Goal: Check status: Check status

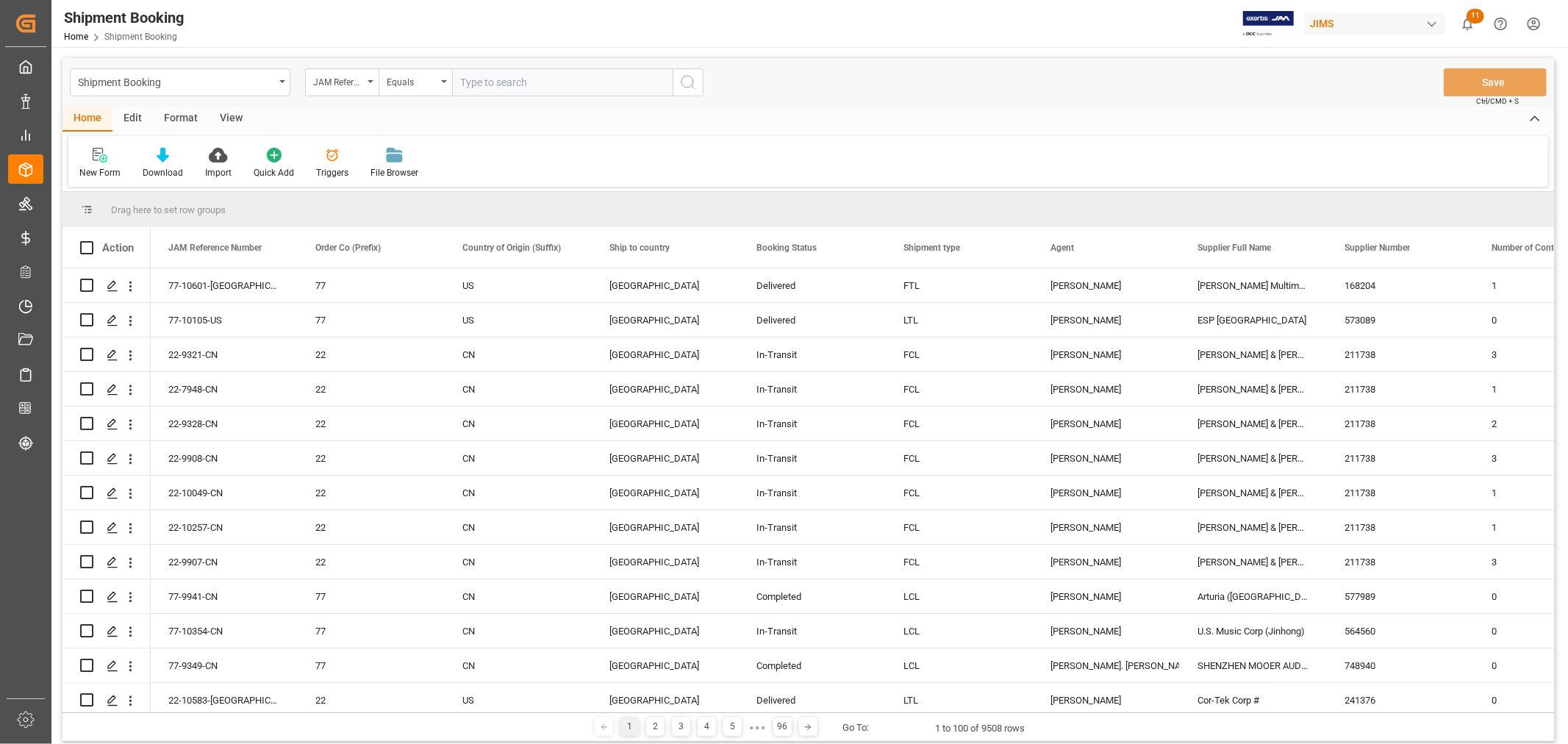
click at [463, 77] on input "text" at bounding box center [562, 82] width 221 height 28
paste input "77-10692-CN"
type input "77-10692-CN"
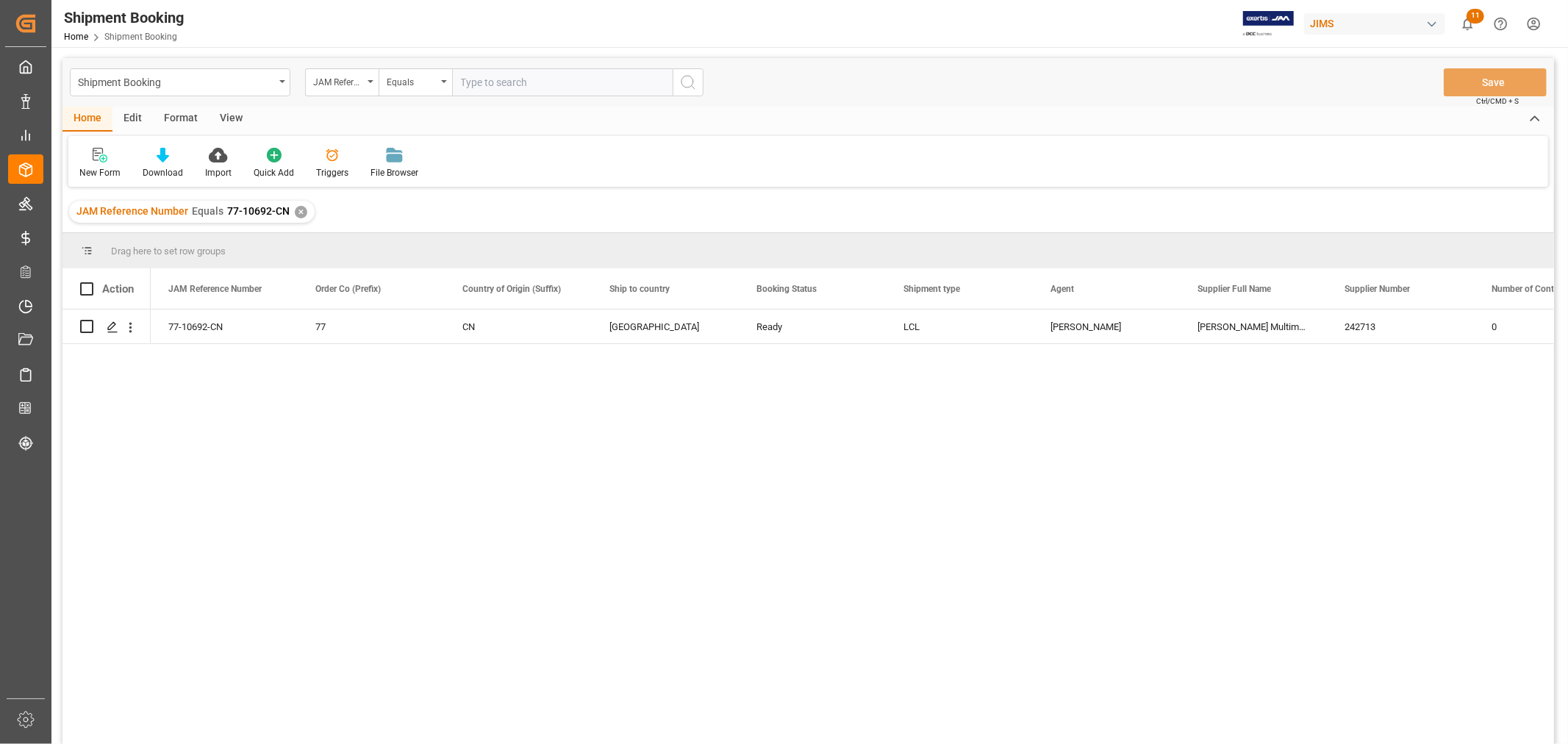
click at [240, 119] on div "View" at bounding box center [231, 118] width 45 height 25
click at [92, 159] on icon at bounding box center [94, 155] width 15 height 15
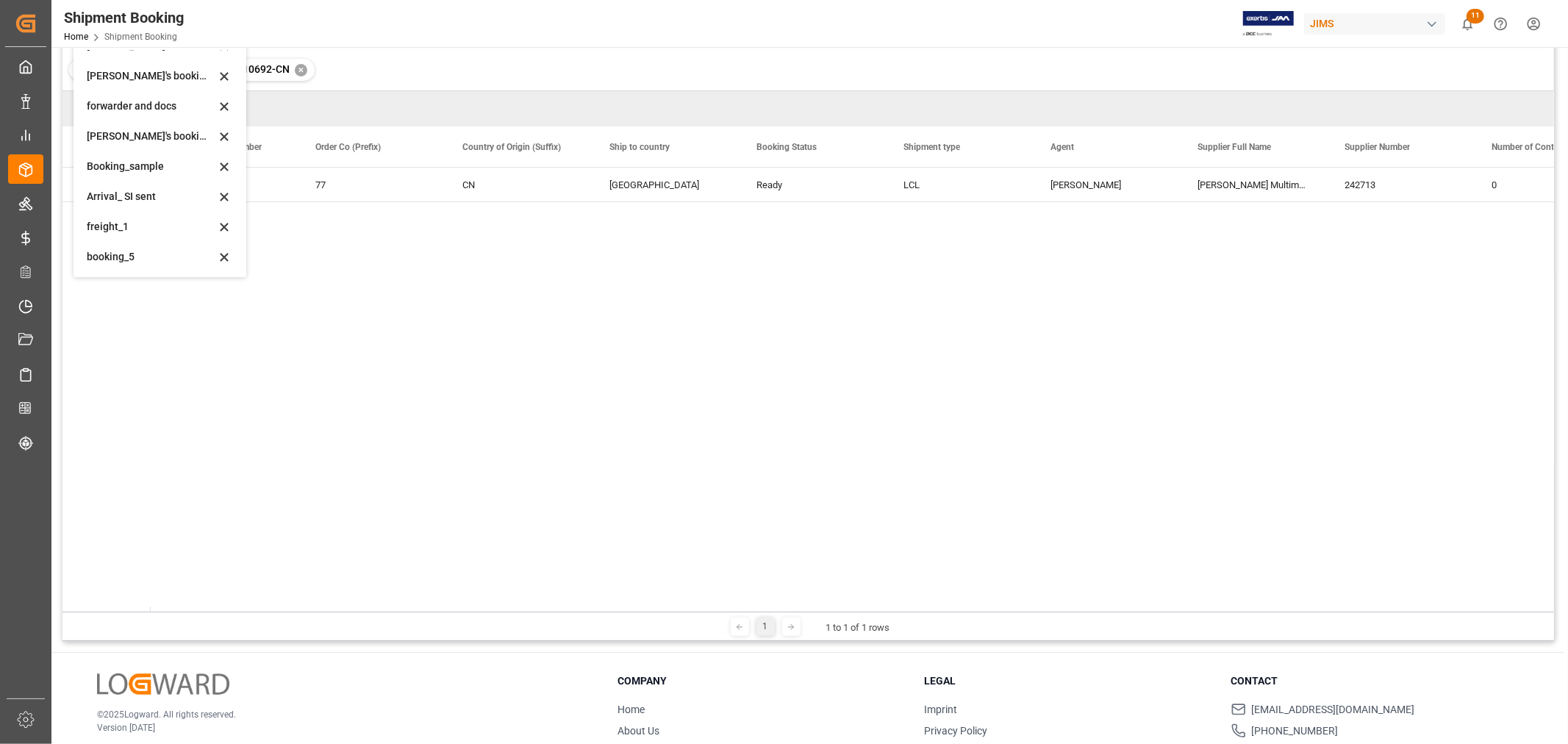
scroll to position [164, 0]
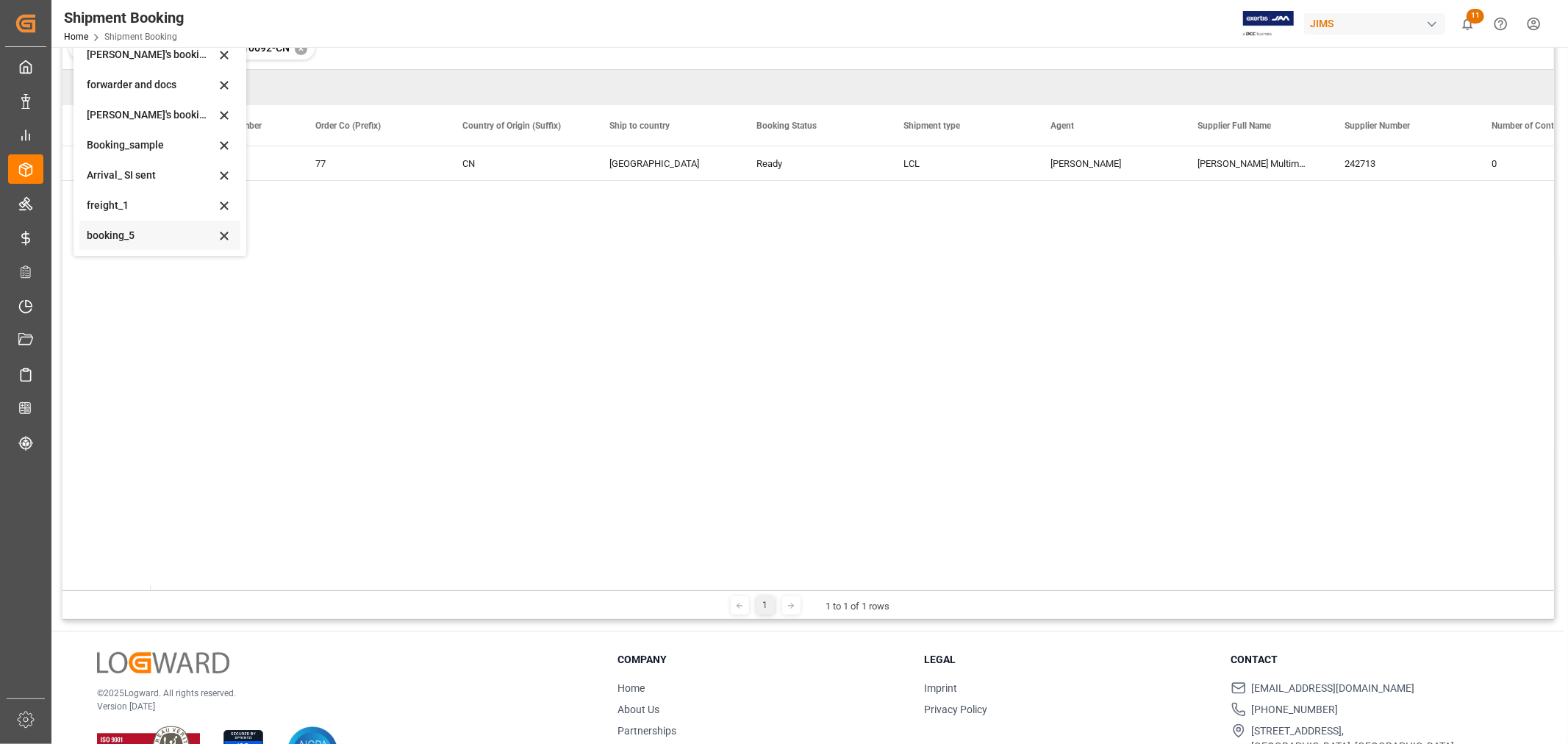
click at [119, 239] on div "booking_5" at bounding box center [151, 235] width 129 height 15
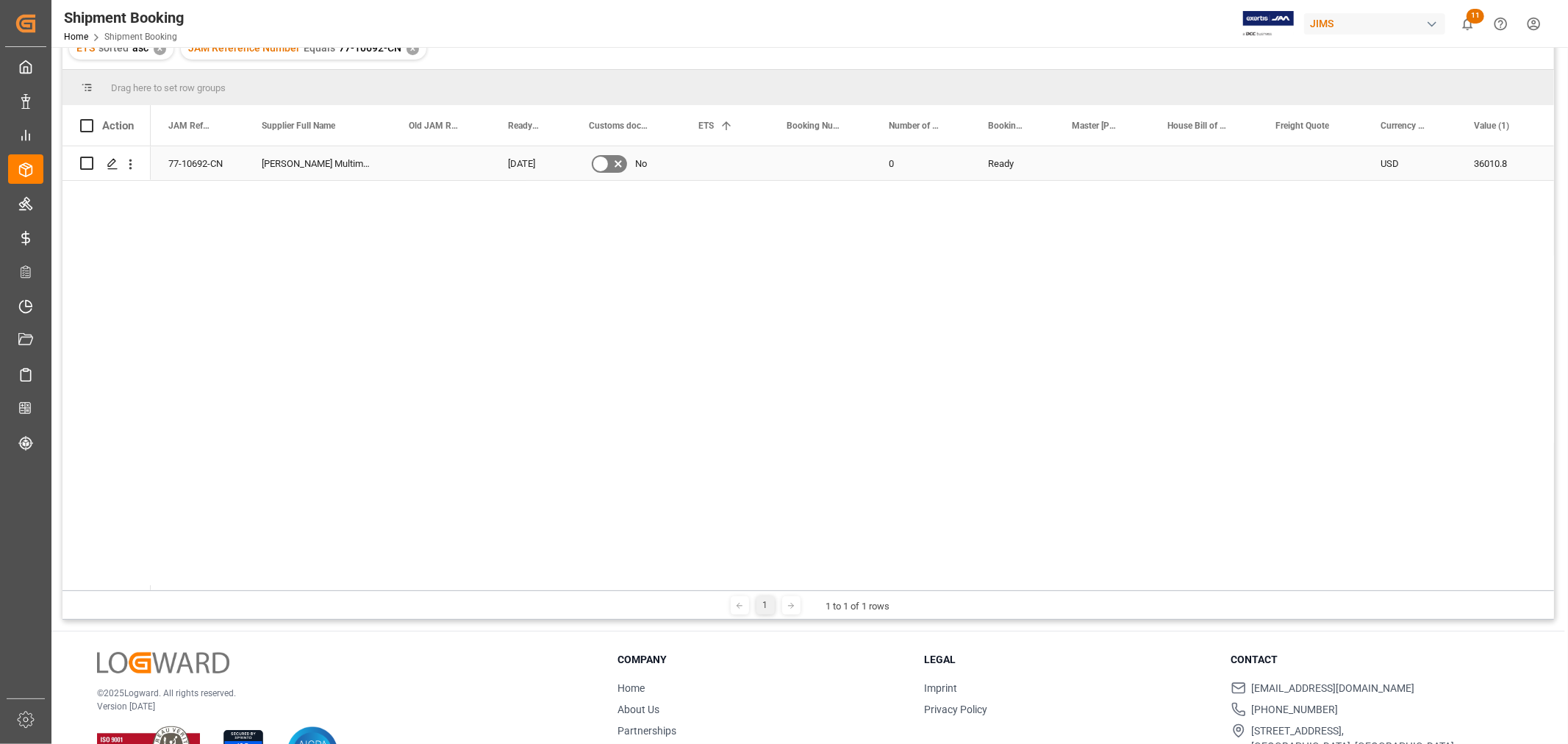
click at [773, 164] on div "Press SPACE to select this row." at bounding box center [819, 164] width 102 height 34
click at [804, 170] on div "Press SPACE to select this row." at bounding box center [819, 164] width 102 height 34
click at [804, 170] on input "Press SPACE to select this row." at bounding box center [820, 172] width 79 height 28
type input "13635835"
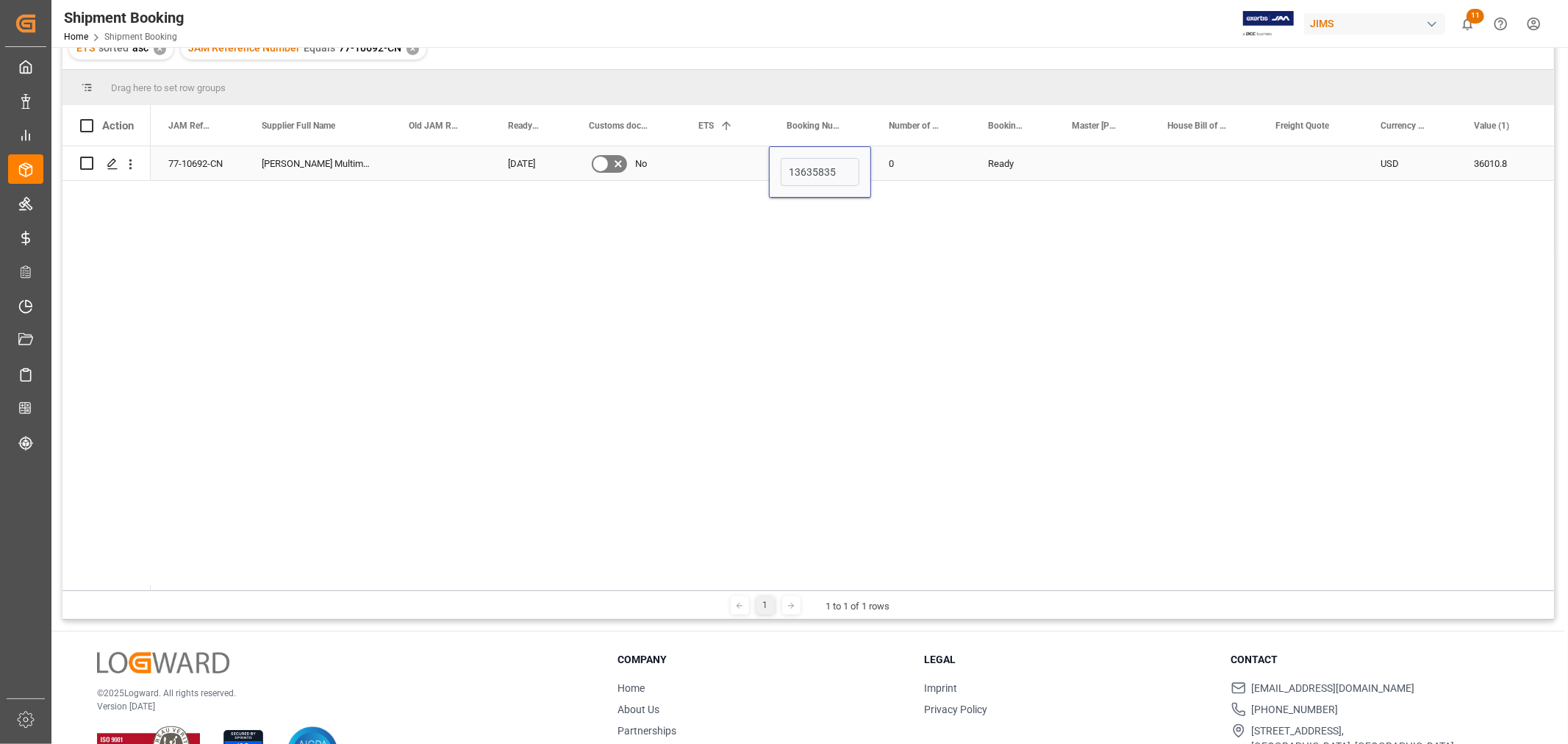
click at [956, 177] on div "0" at bounding box center [920, 164] width 99 height 34
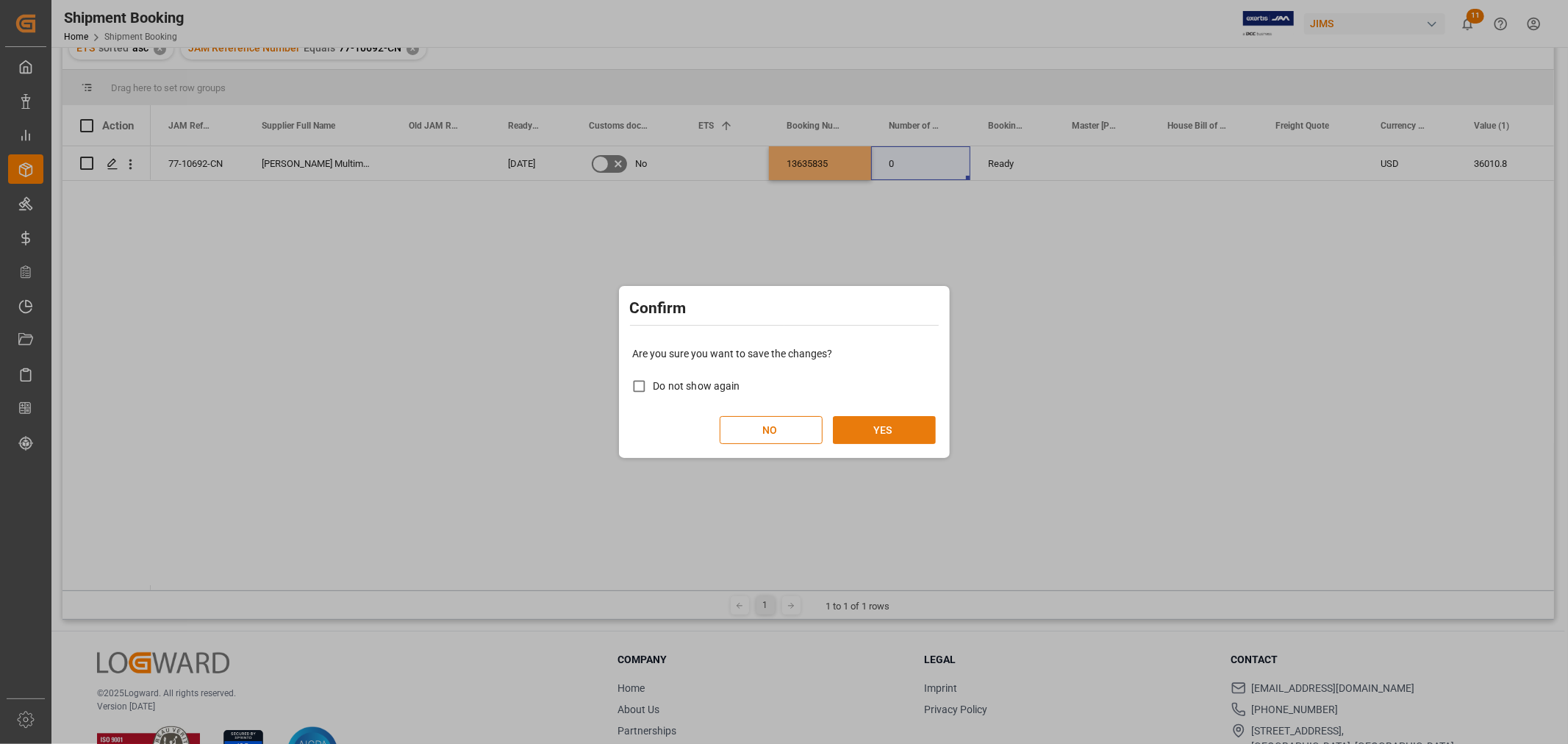
click at [875, 424] on button "YES" at bounding box center [885, 430] width 103 height 28
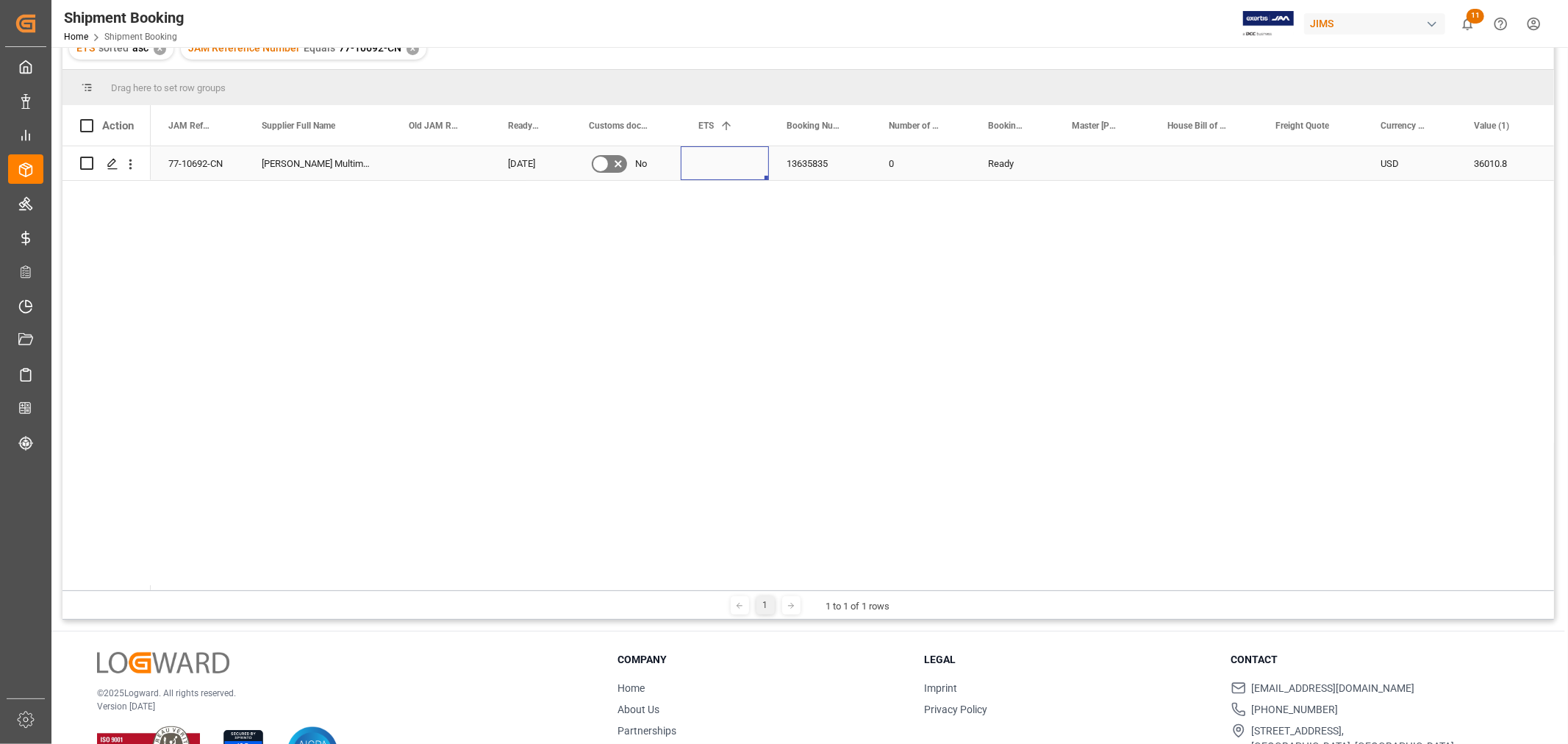
click at [716, 168] on div "Press SPACE to select this row." at bounding box center [724, 164] width 88 height 34
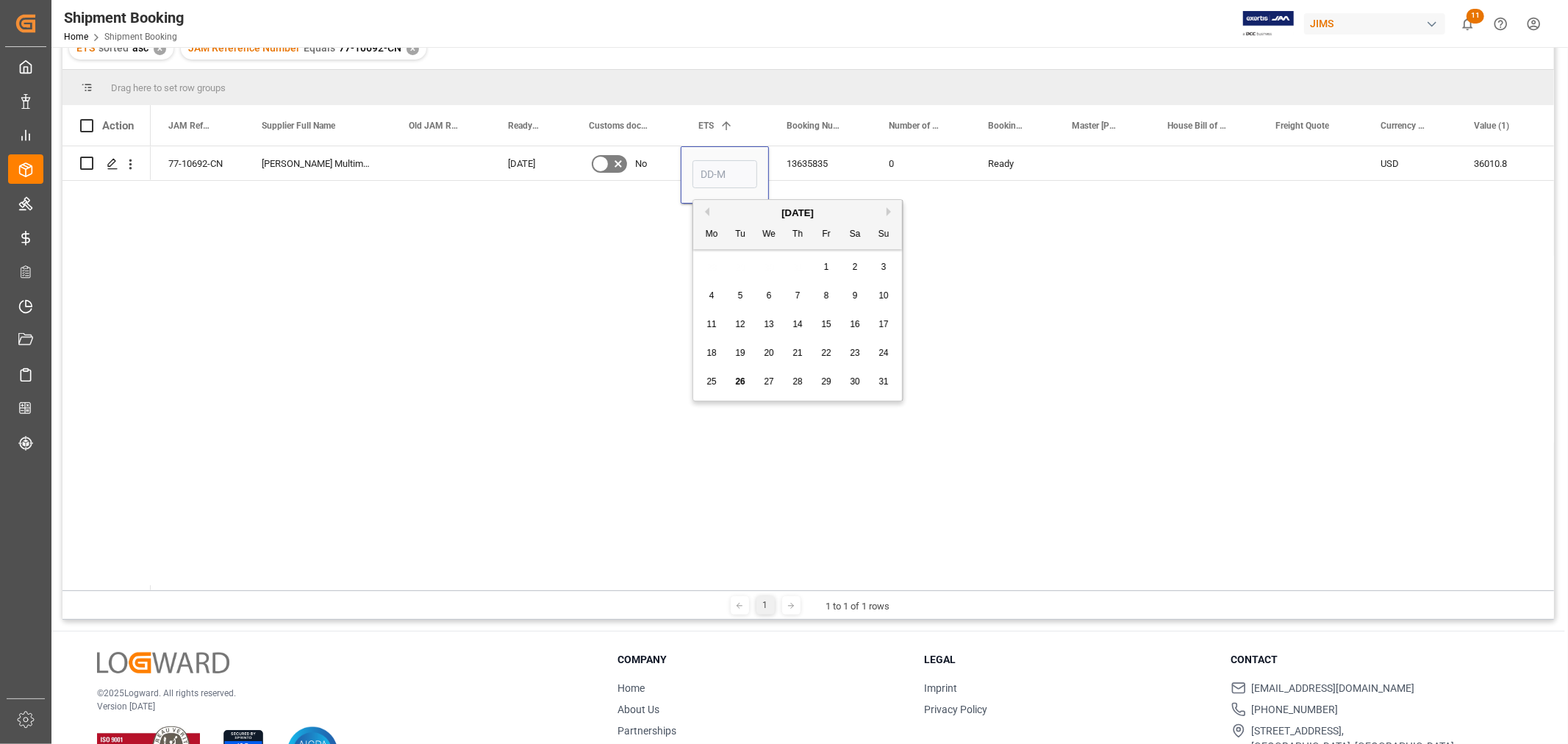
click at [891, 210] on button "Next Month" at bounding box center [890, 211] width 9 height 9
click at [819, 264] on div "3" at bounding box center [826, 268] width 19 height 18
type input "03-10-2025"
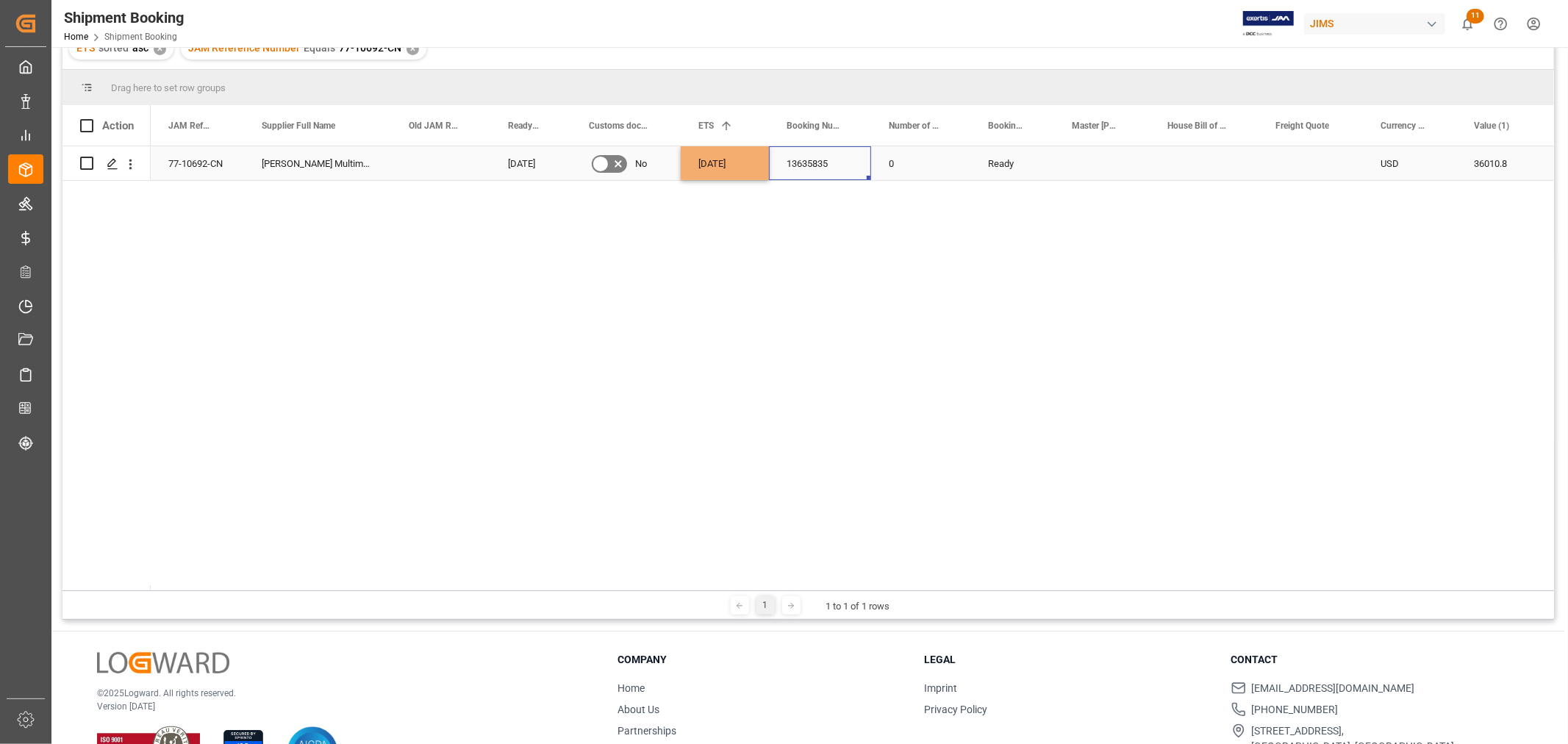
click at [779, 164] on div "13635835" at bounding box center [819, 164] width 102 height 34
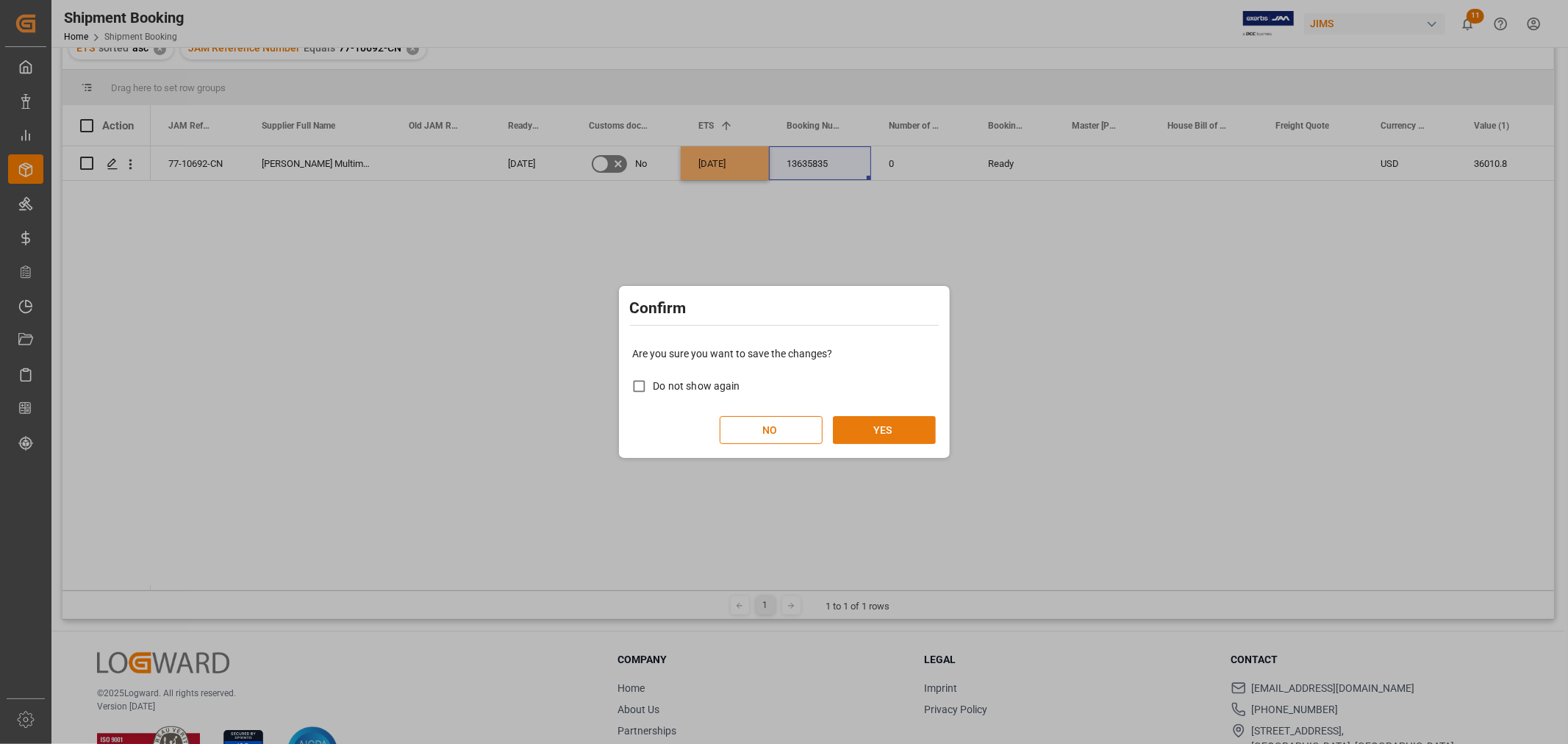
click at [864, 427] on button "YES" at bounding box center [885, 430] width 103 height 28
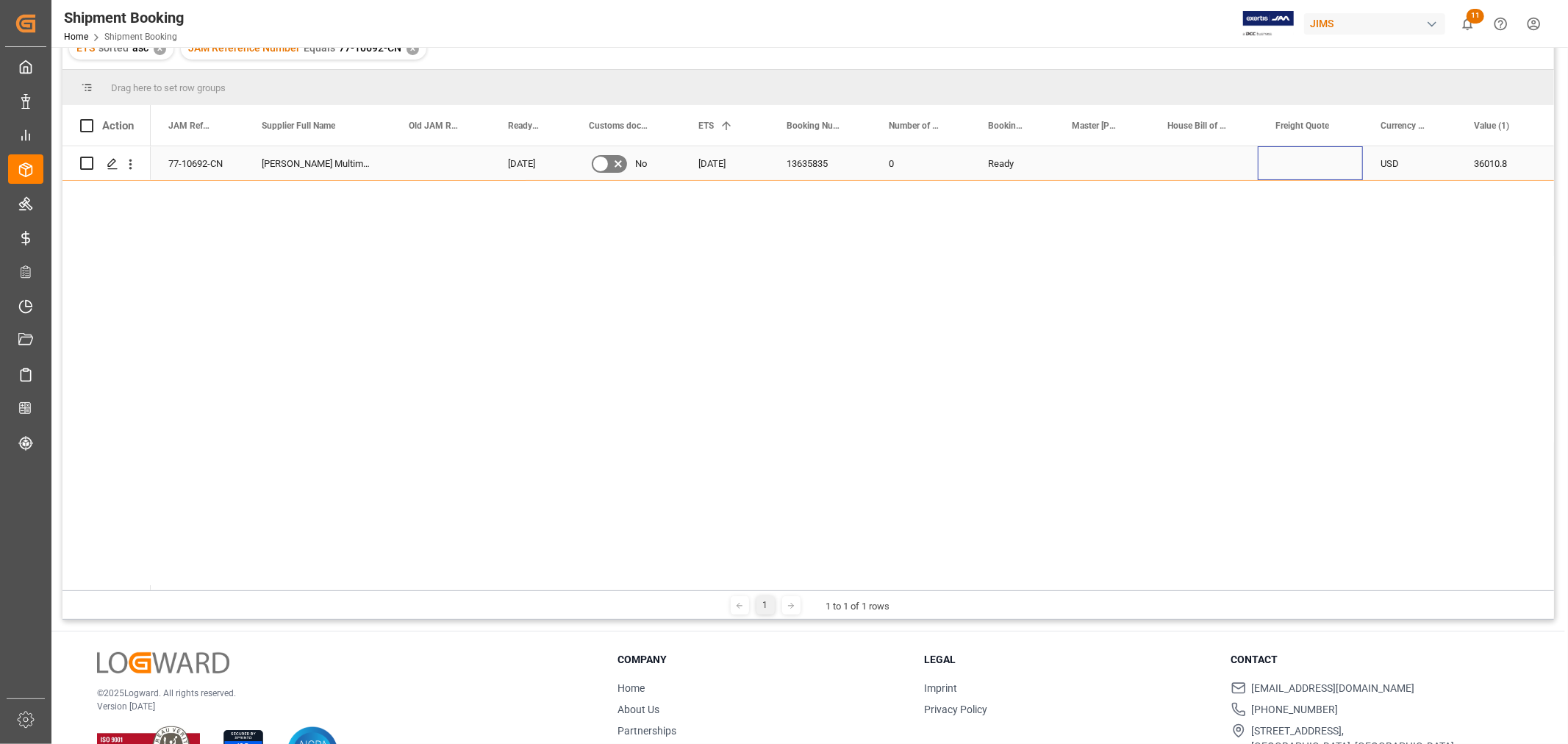
click at [1299, 164] on div "Press SPACE to select this row." at bounding box center [1310, 164] width 105 height 34
click at [1299, 164] on input "Press SPACE to select this row." at bounding box center [1309, 172] width 81 height 28
type input "280"
click at [1193, 160] on div "Press SPACE to select this row." at bounding box center [1204, 164] width 108 height 34
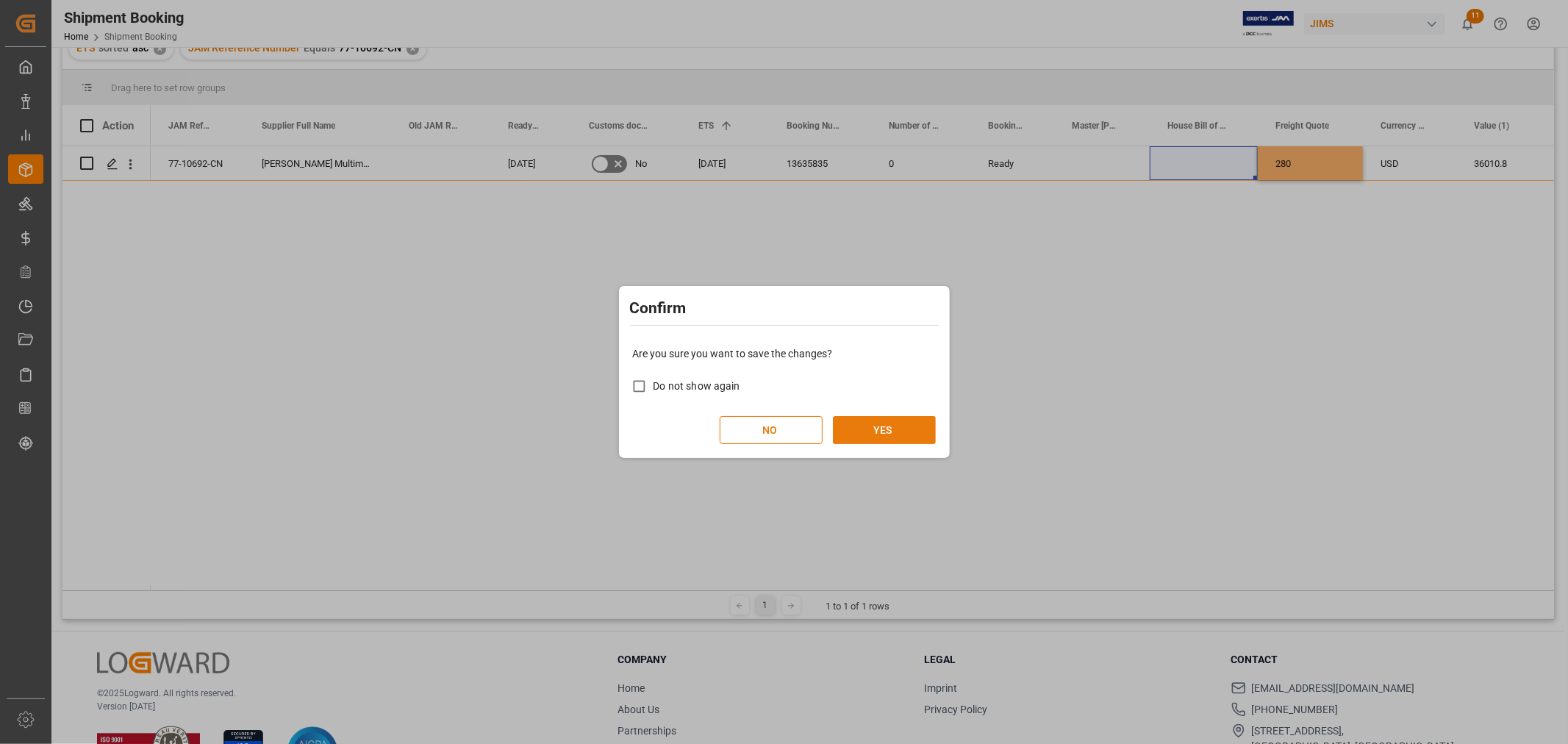
click at [894, 422] on button "YES" at bounding box center [885, 430] width 103 height 28
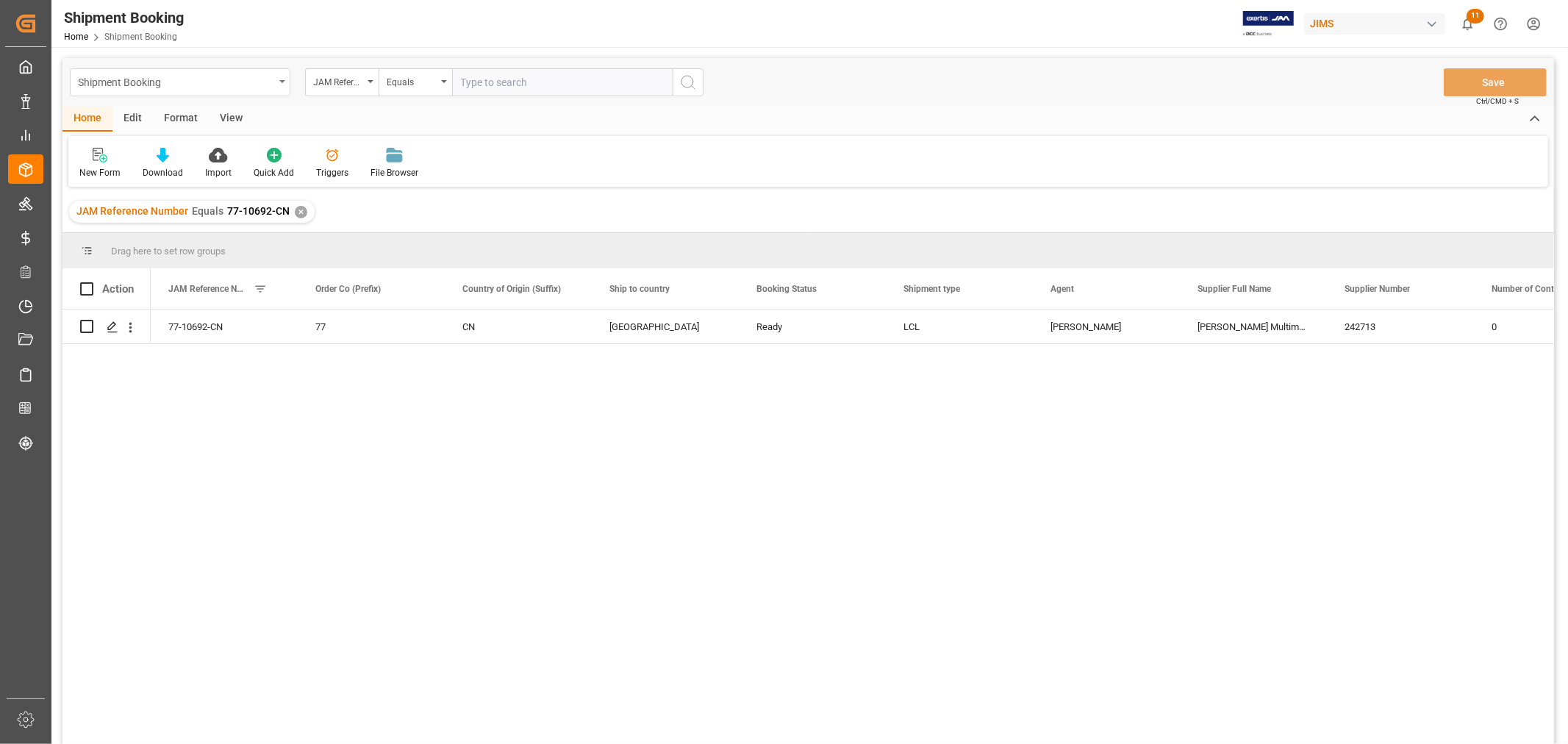
click at [277, 79] on div "Shipment Booking" at bounding box center [180, 82] width 221 height 28
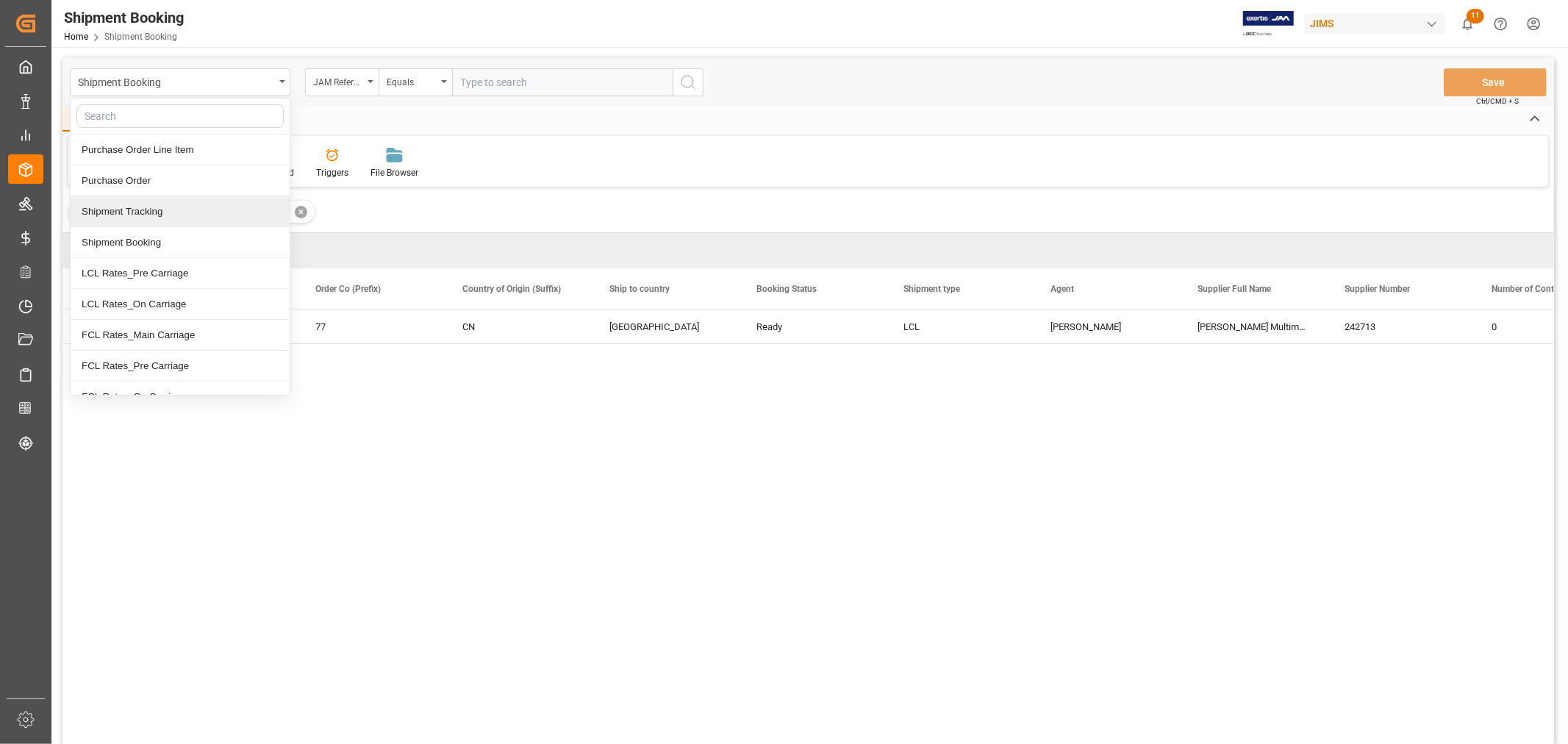
click at [189, 211] on div "Shipment Tracking" at bounding box center [180, 212] width 219 height 31
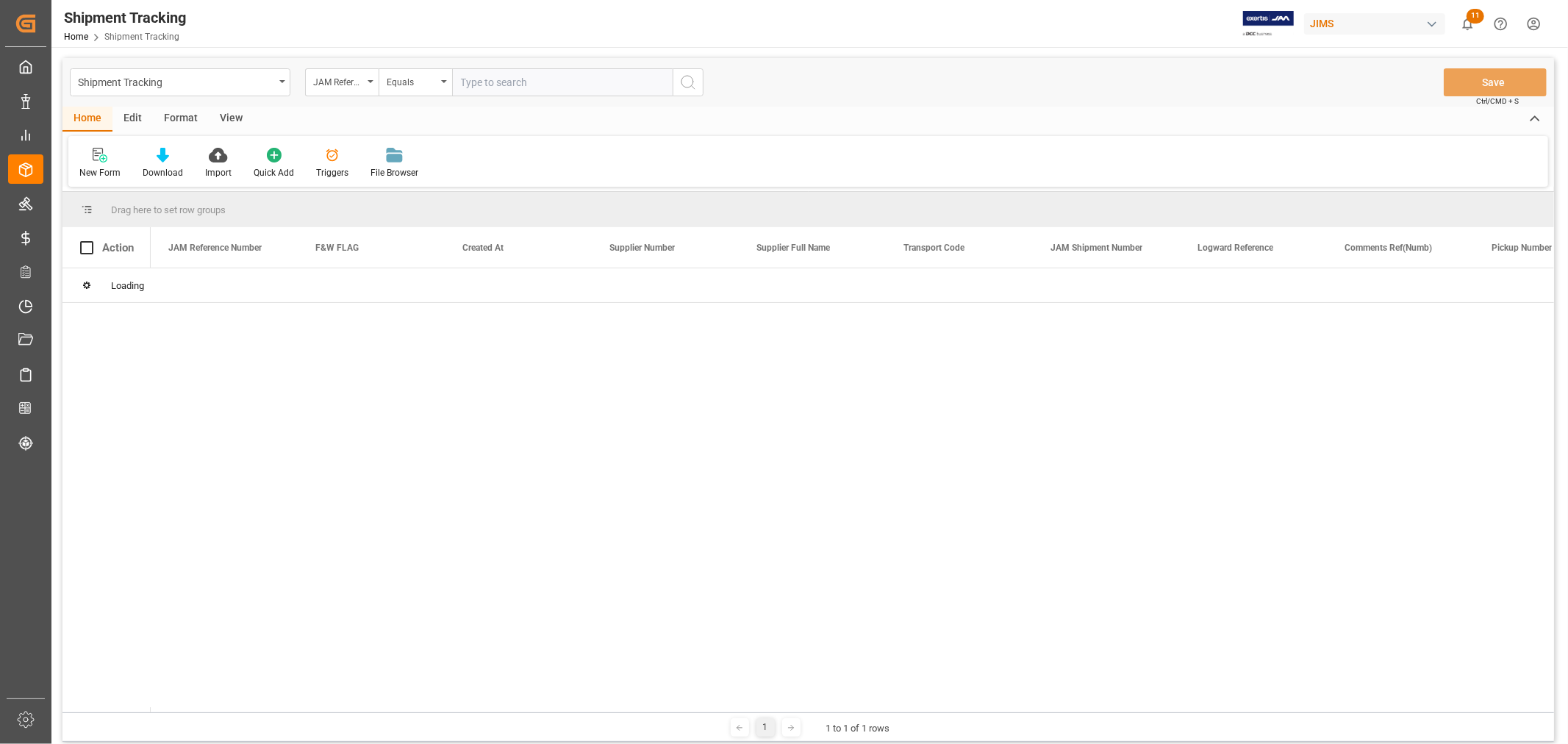
click at [576, 76] on input "text" at bounding box center [562, 82] width 221 height 28
paste input "77-10692-CN"
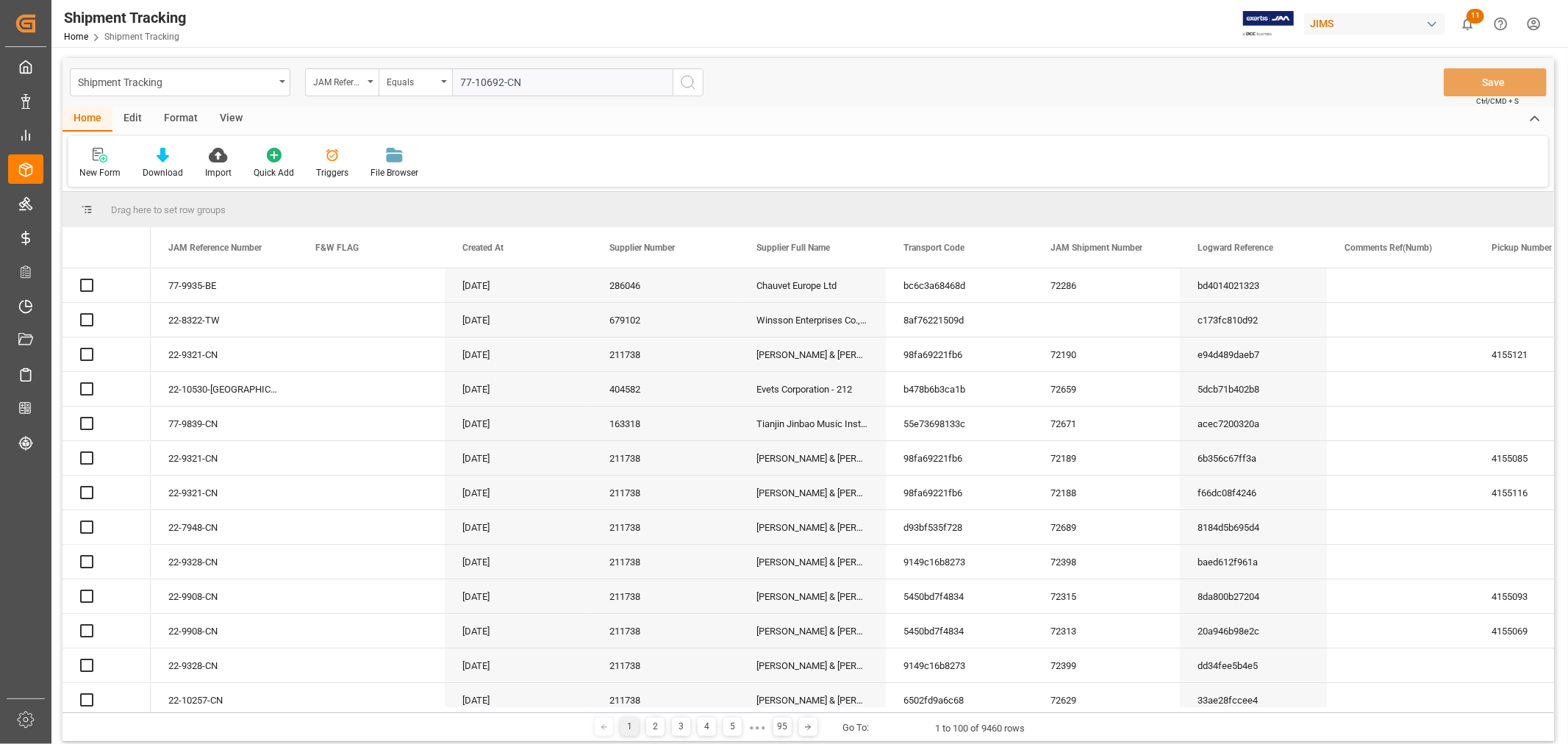
type input "77-10692-CN"
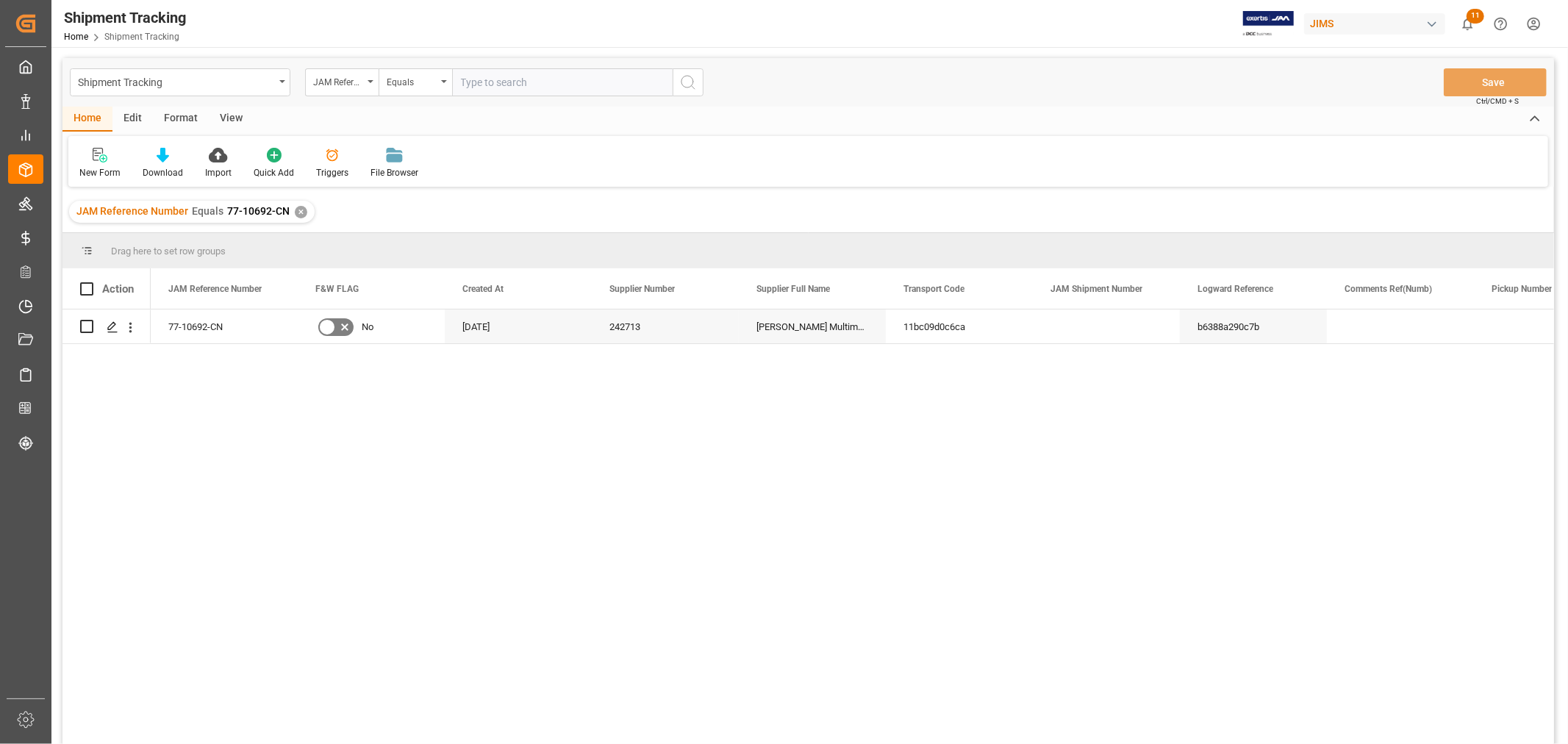
click at [238, 123] on div "View" at bounding box center [231, 118] width 45 height 25
click at [87, 170] on div "Default" at bounding box center [94, 172] width 29 height 13
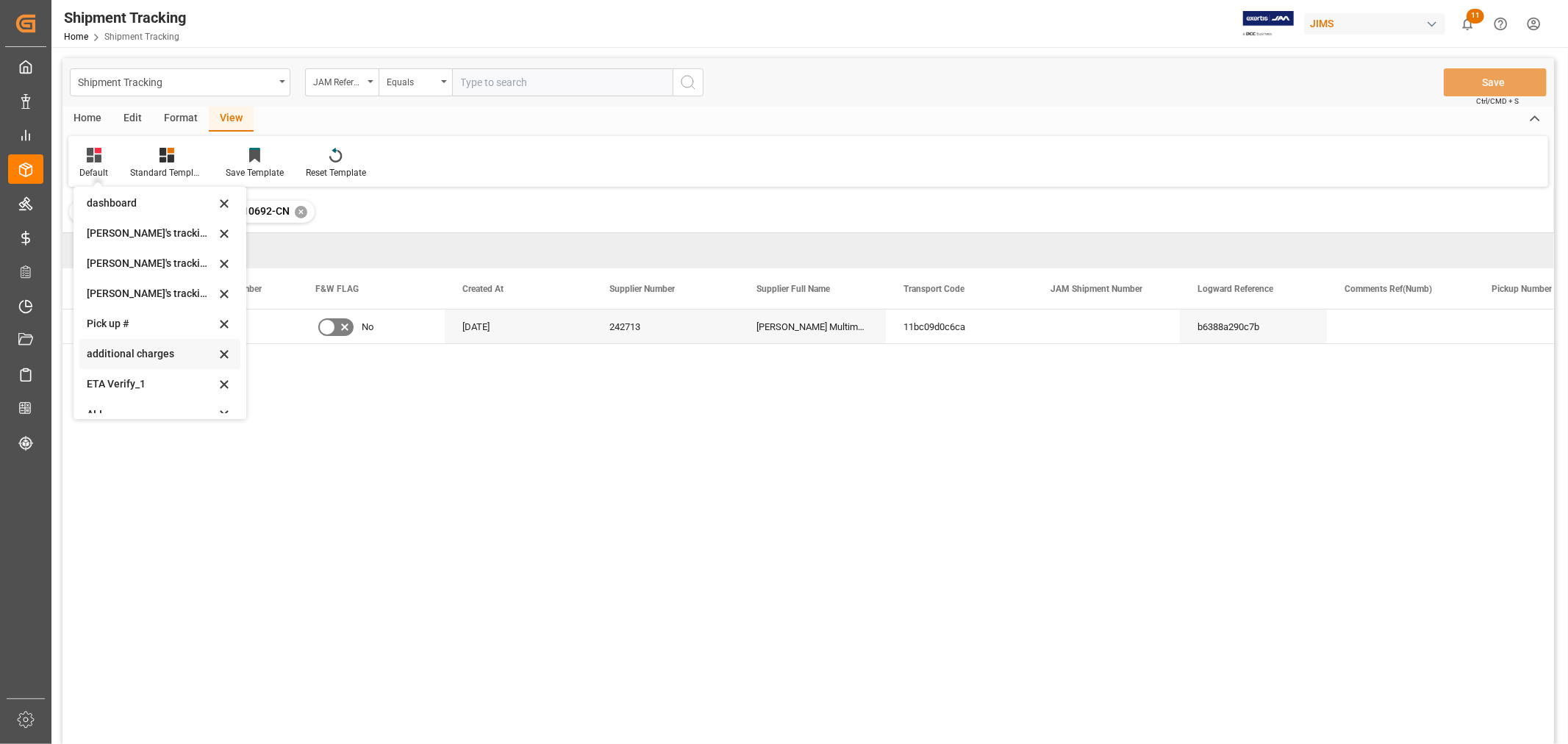
scroll to position [291, 0]
click at [149, 243] on div "[PERSON_NAME]'s tracking all # _5" at bounding box center [151, 247] width 129 height 15
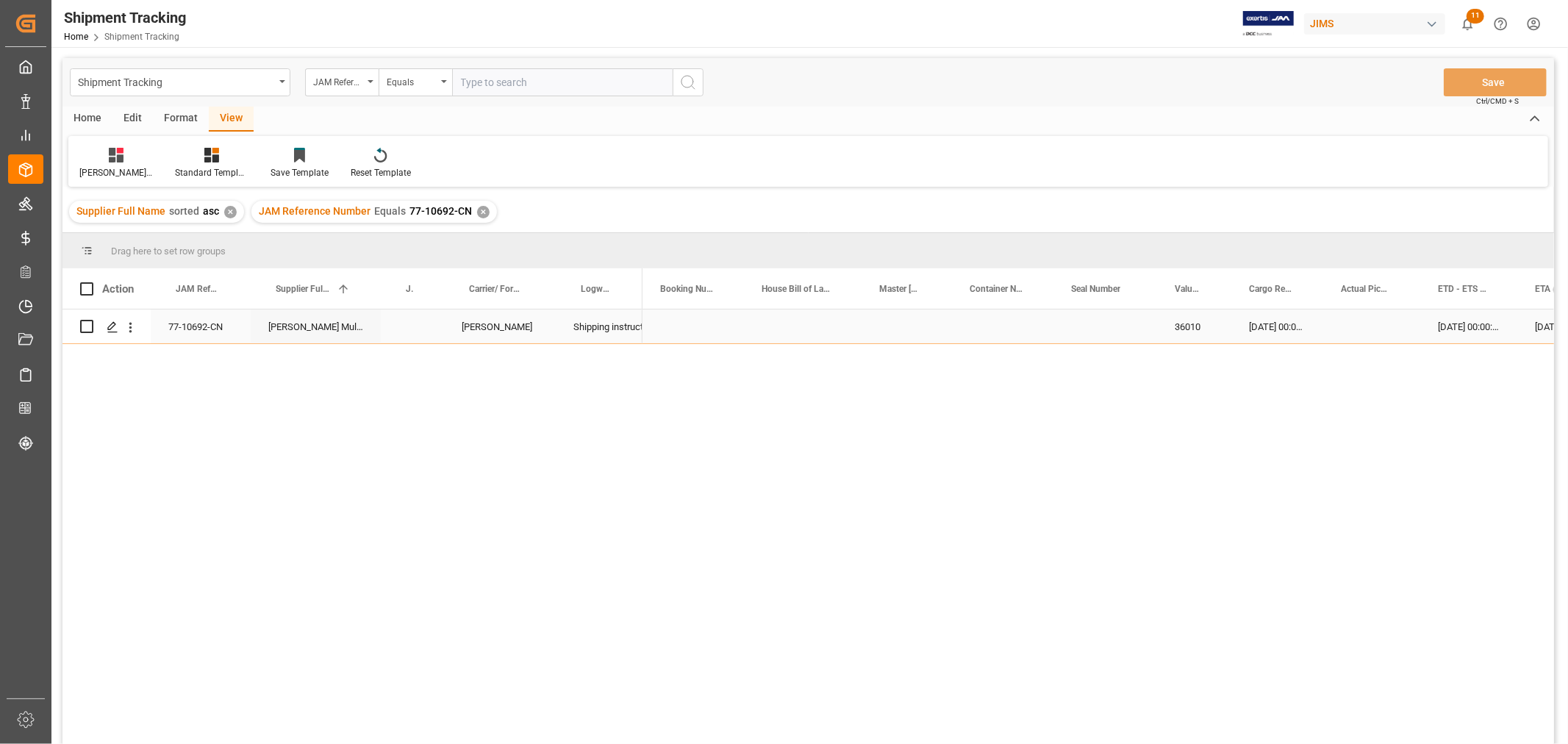
click at [1476, 326] on div "[DATE] 00:00:00" at bounding box center [1468, 326] width 97 height 34
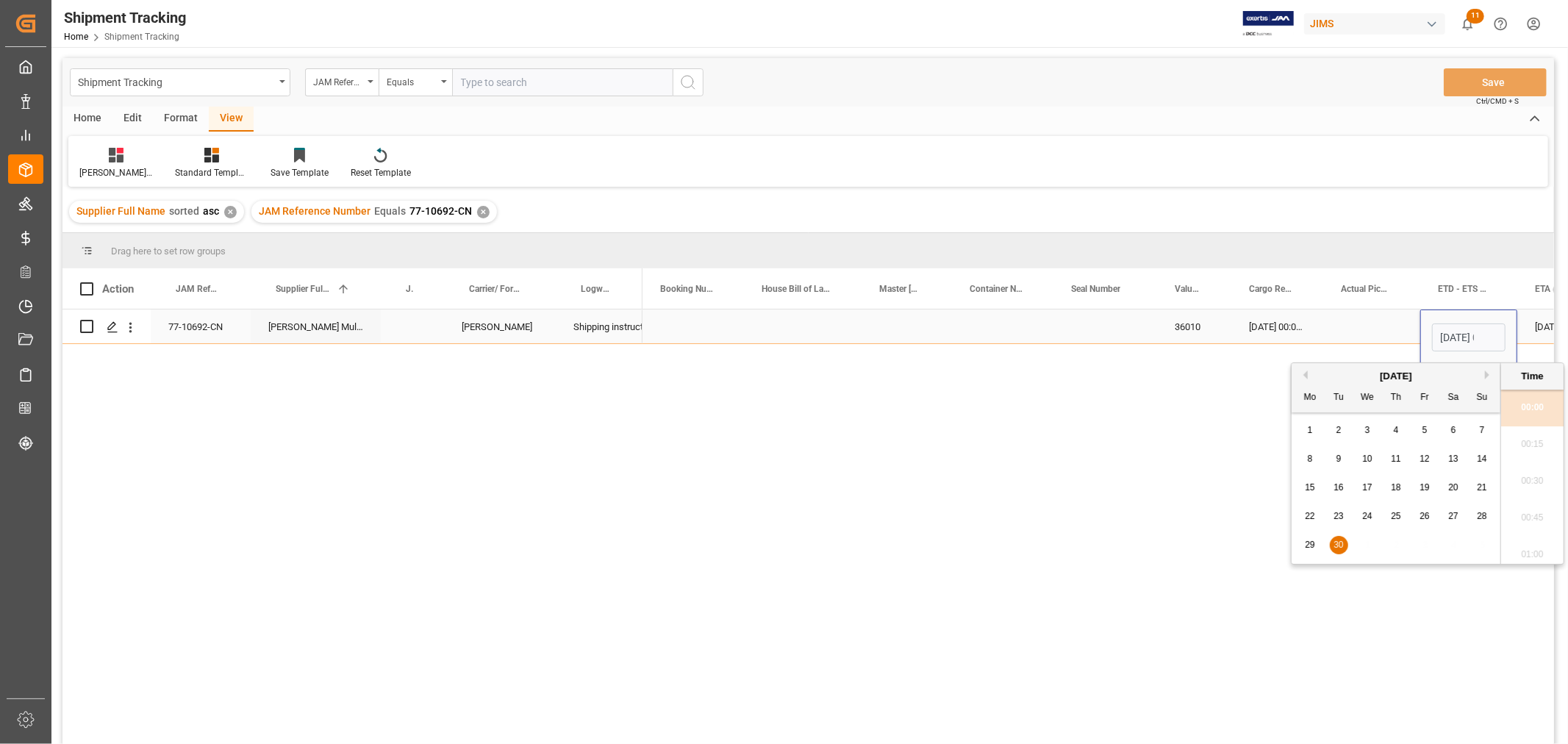
scroll to position [0, 46]
click at [1482, 373] on div "[DATE]" at bounding box center [1396, 376] width 209 height 15
click at [1492, 373] on button "Next Month" at bounding box center [1489, 375] width 9 height 9
click at [1425, 434] on span "3" at bounding box center [1425, 430] width 5 height 10
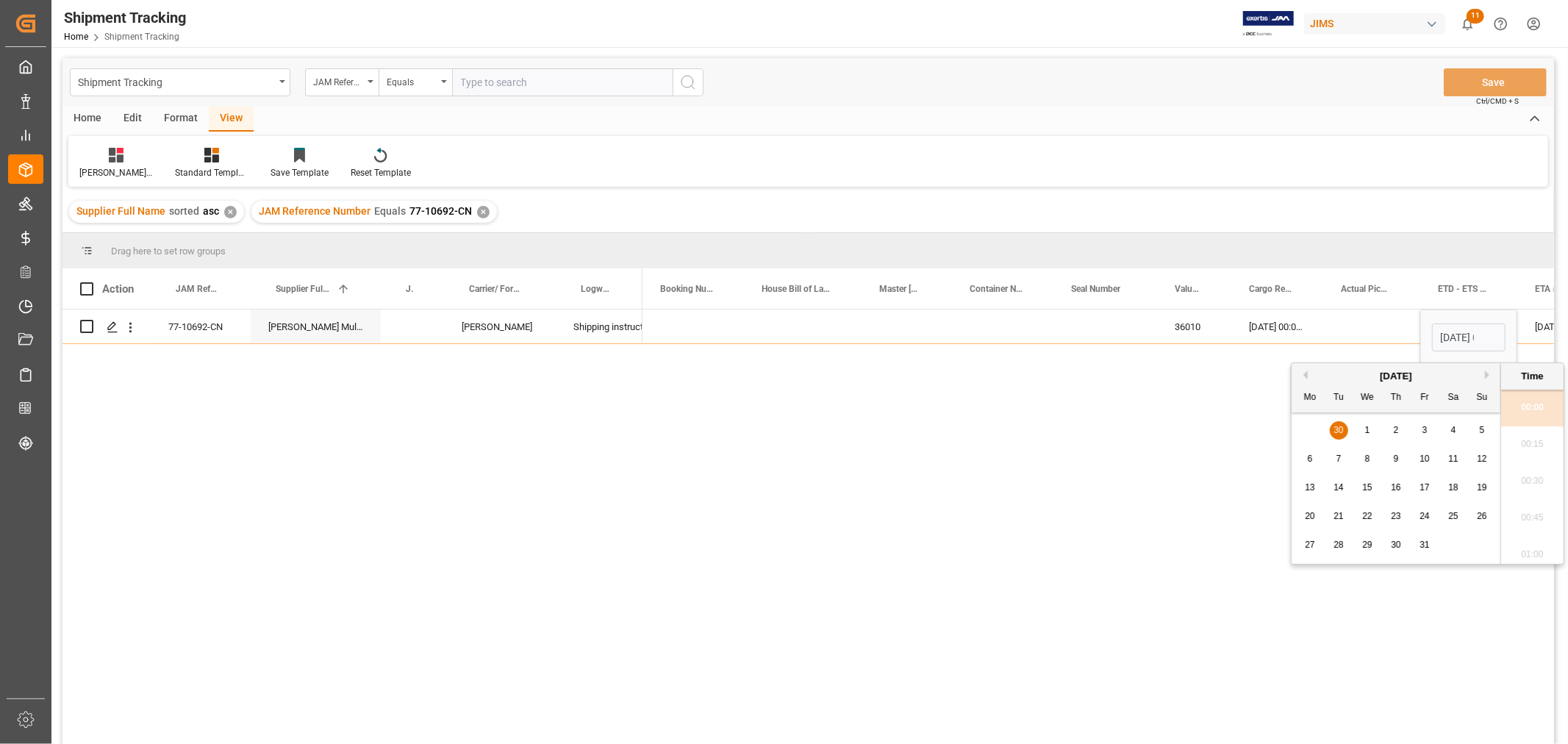
type input "[DATE] 00:00"
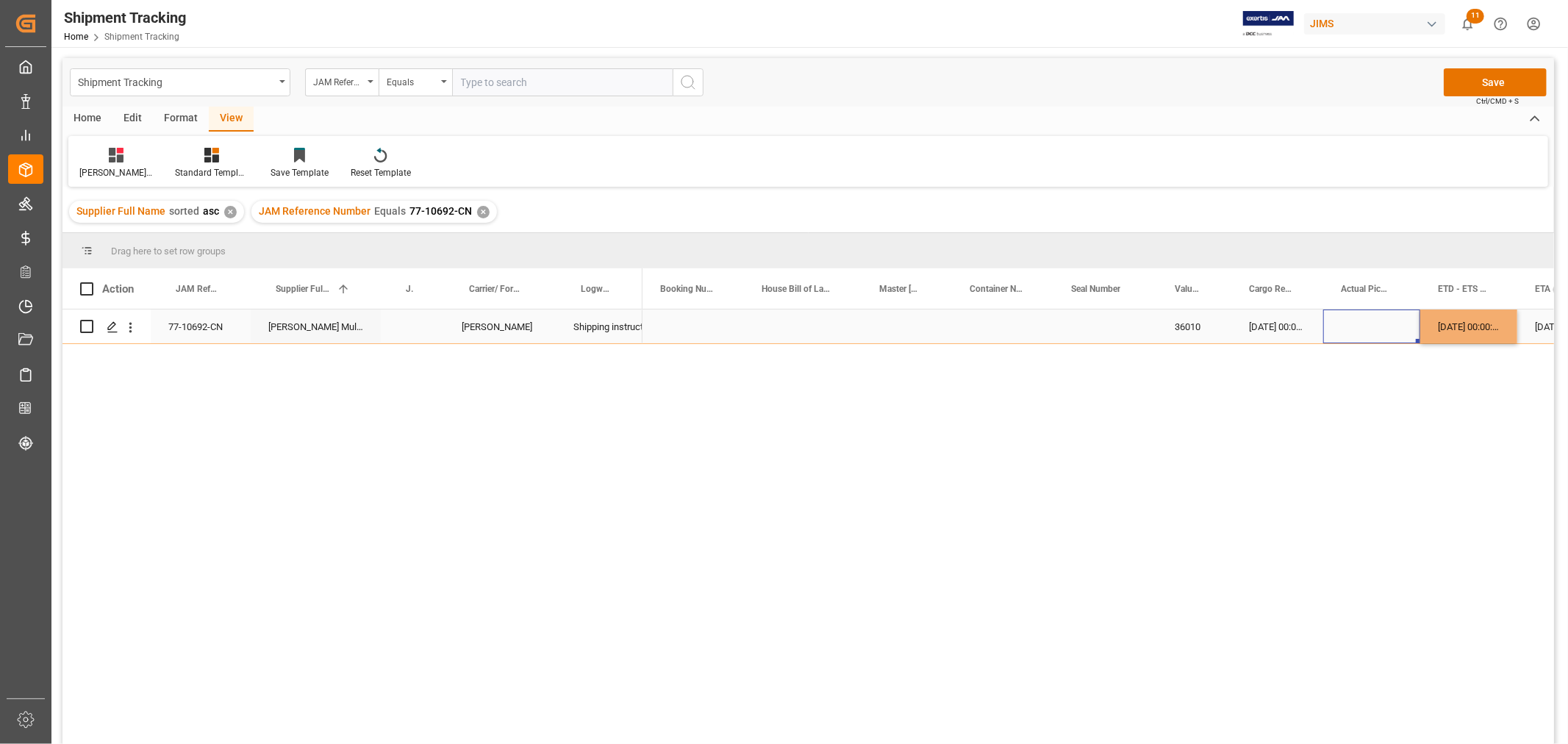
click at [1351, 322] on div "Press SPACE to select this row." at bounding box center [1371, 326] width 97 height 34
click at [1530, 330] on div "[DATE] 00:00:00" at bounding box center [1565, 326] width 96 height 34
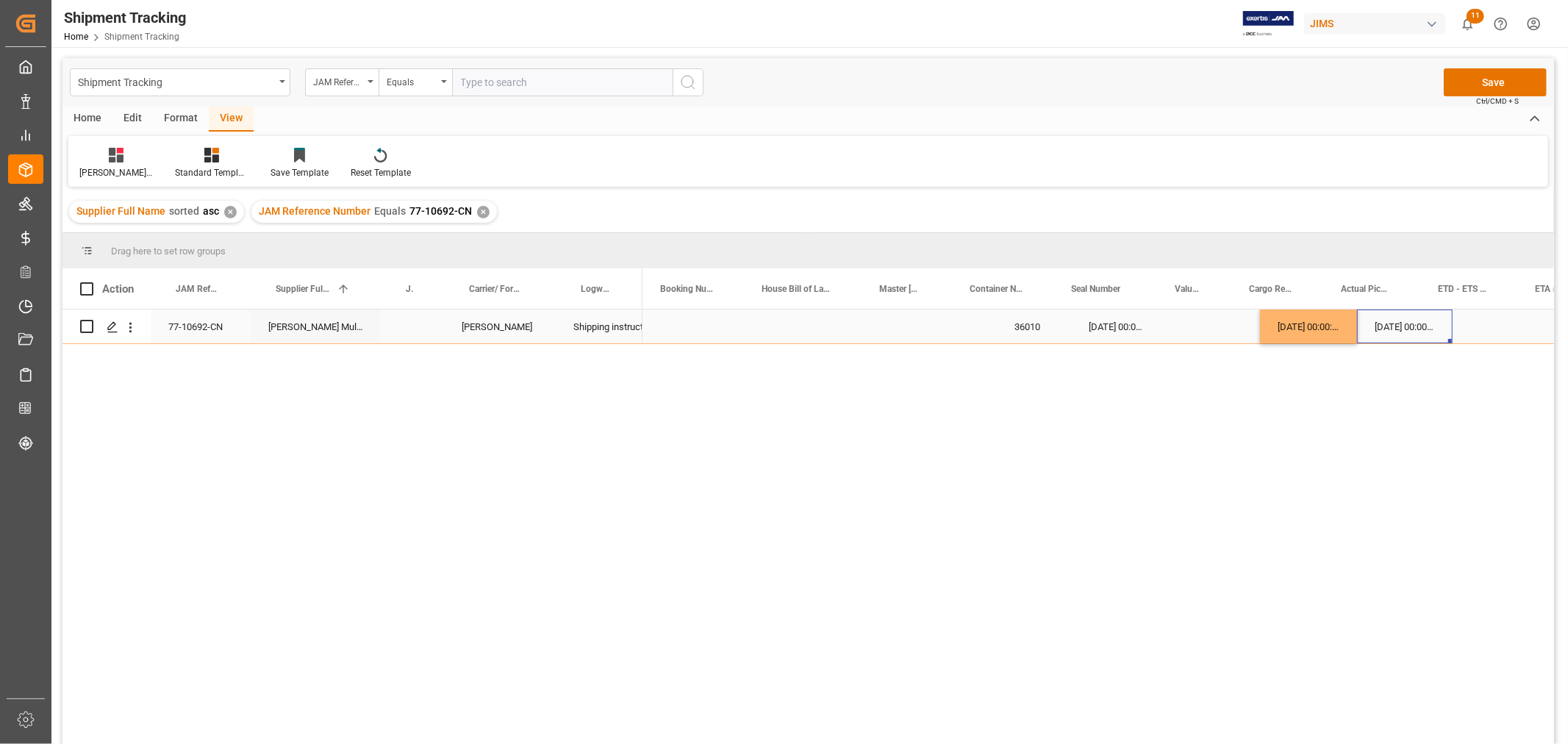
scroll to position [0, 160]
click at [1385, 319] on div "[DATE] 00:00:00" at bounding box center [1404, 326] width 96 height 34
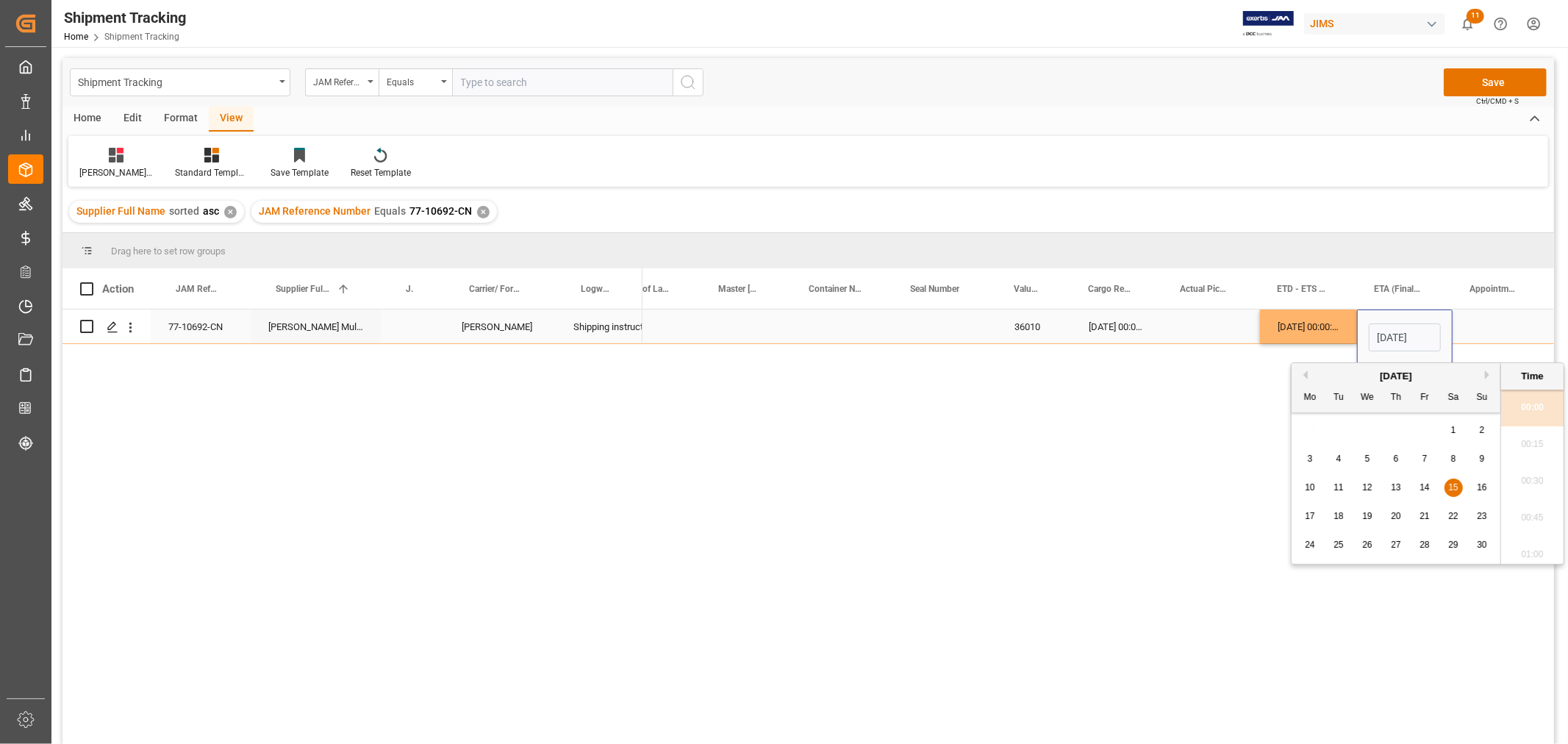
scroll to position [0, 48]
click at [1340, 490] on span "11" at bounding box center [1338, 487] width 10 height 10
type input "[DATE] 00:00"
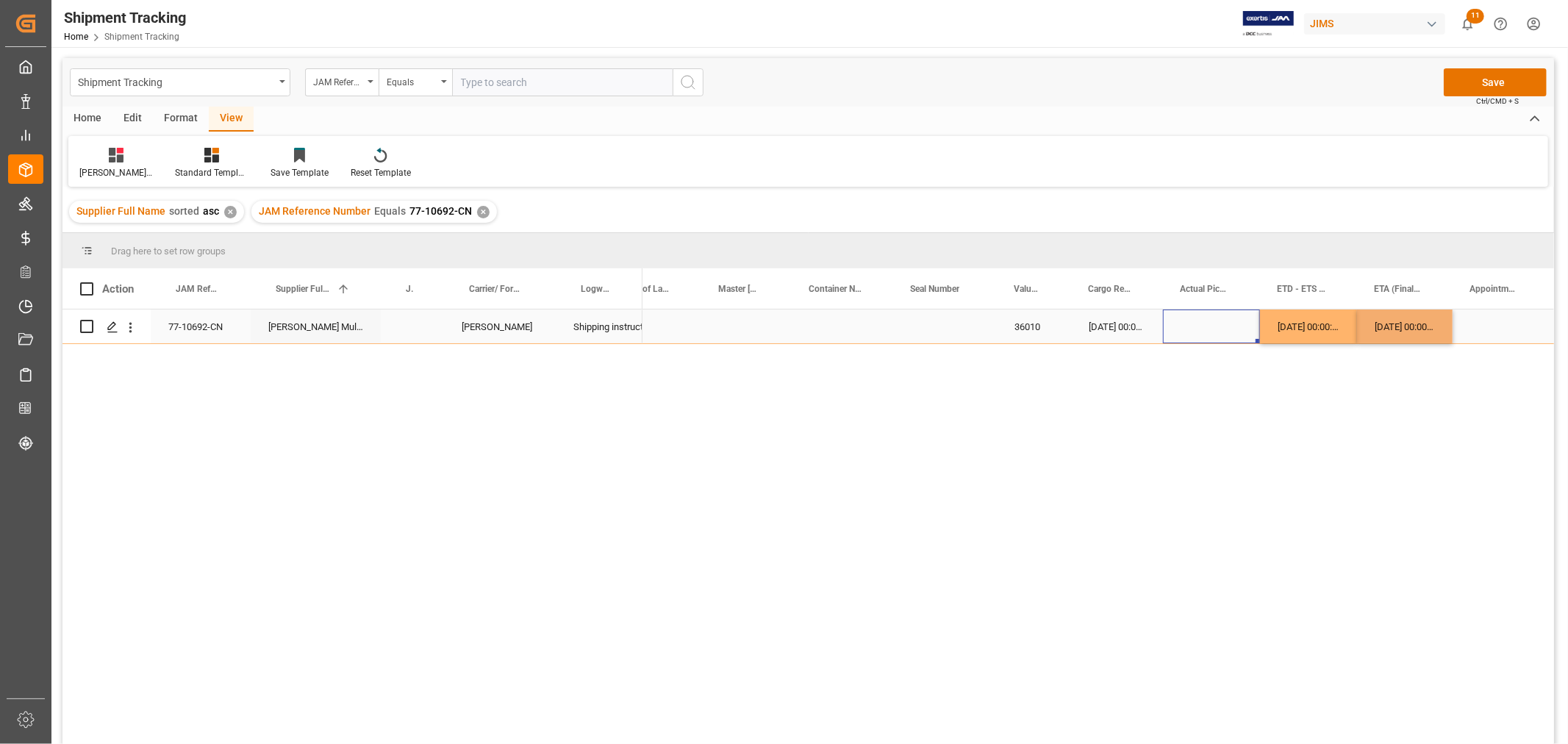
click at [1205, 314] on div "Press SPACE to select this row." at bounding box center [1211, 326] width 97 height 34
click at [1456, 84] on button "Save" at bounding box center [1495, 82] width 103 height 28
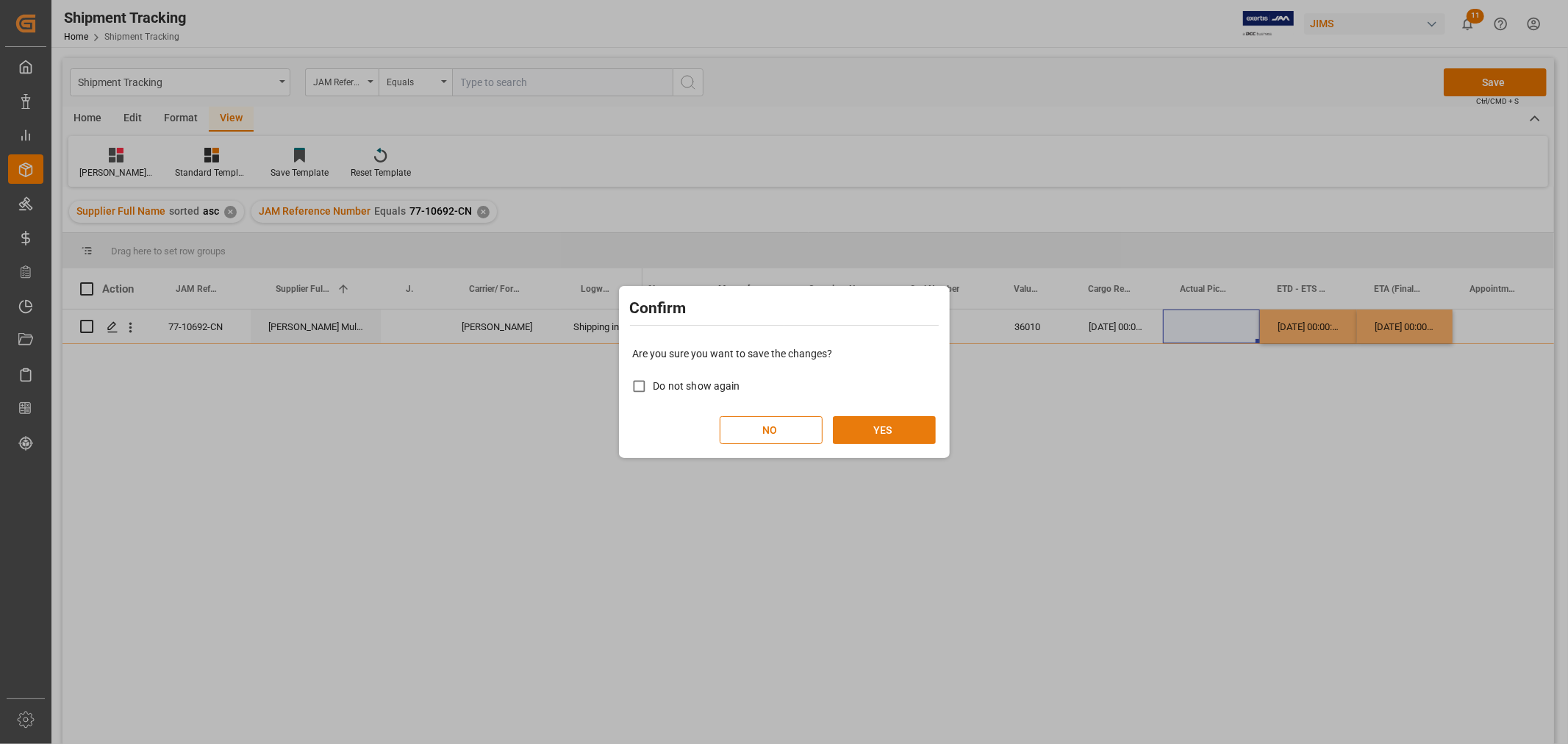
click at [882, 443] on button "YES" at bounding box center [885, 430] width 103 height 28
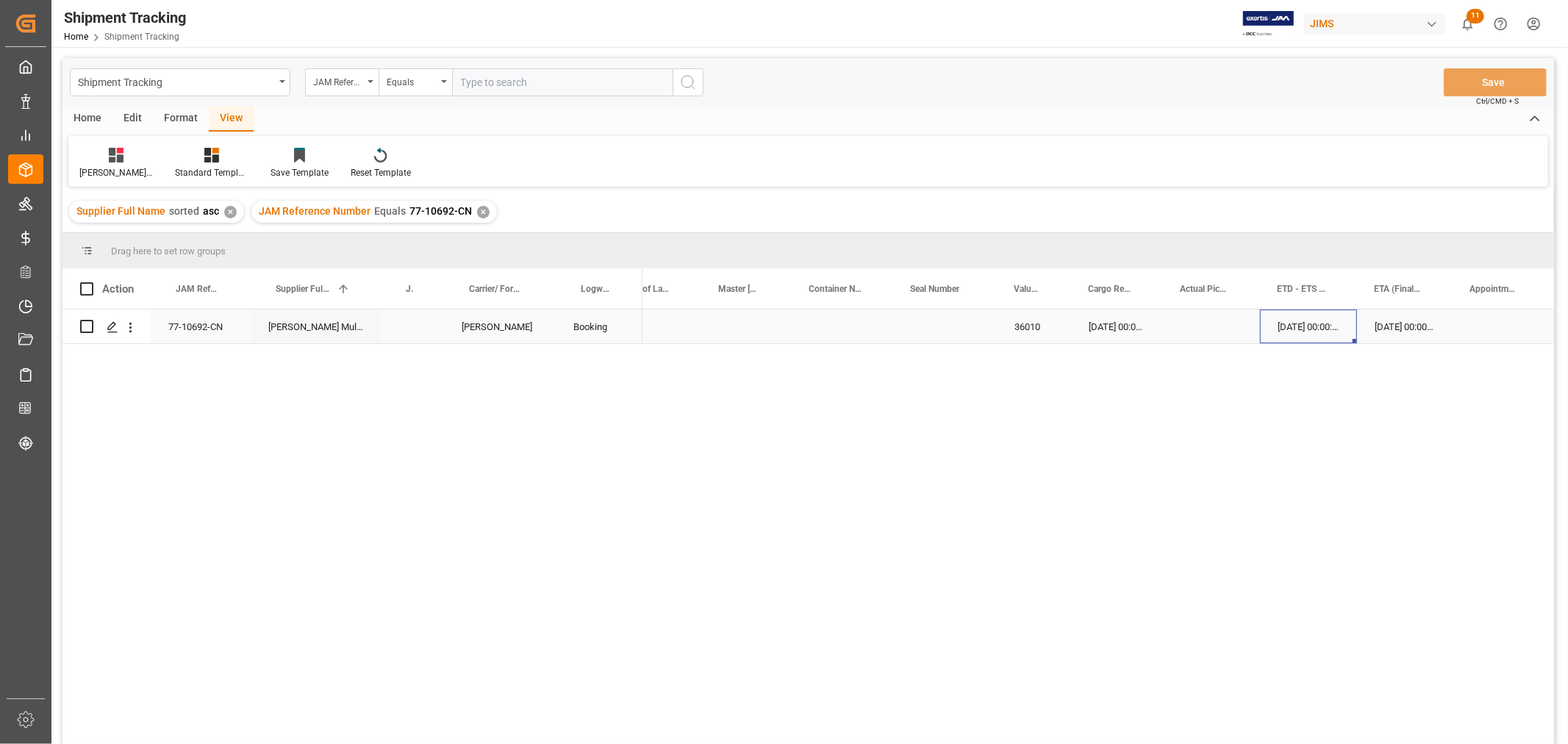
click at [1284, 322] on div "[DATE] 00:00:00" at bounding box center [1309, 326] width 97 height 34
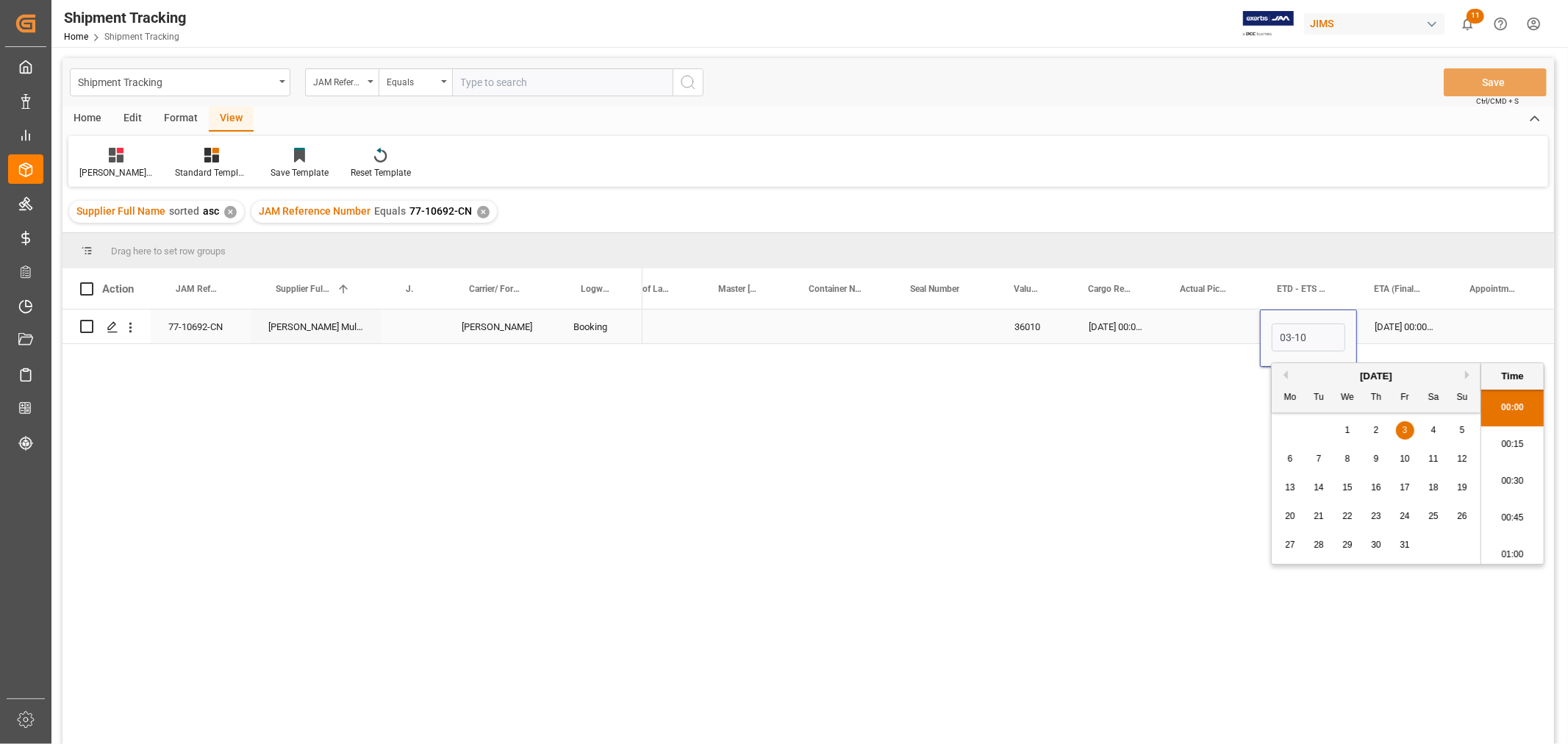
type input "[DATE] 00:00"
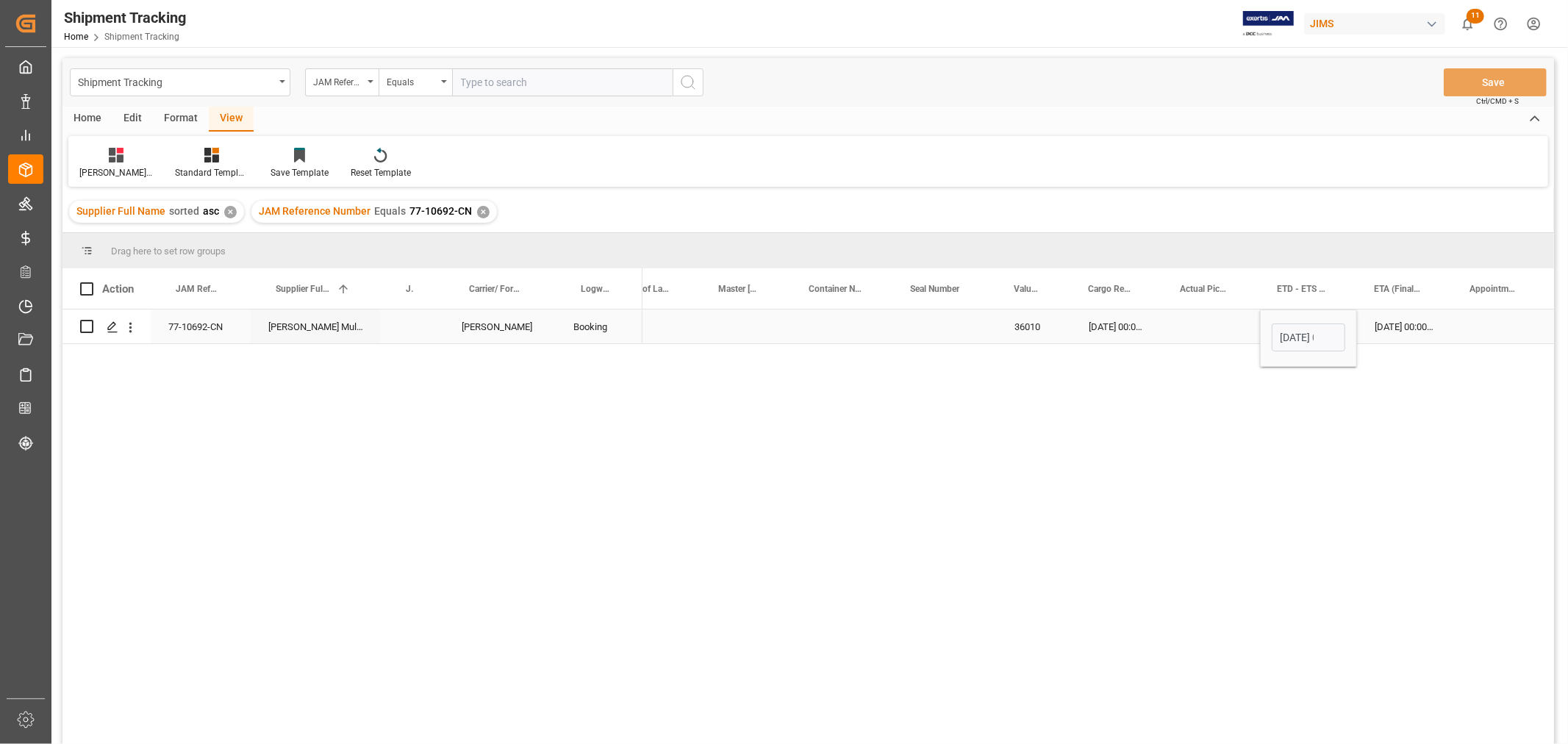
click at [1384, 329] on div "[DATE] 00:00:00" at bounding box center [1404, 326] width 96 height 34
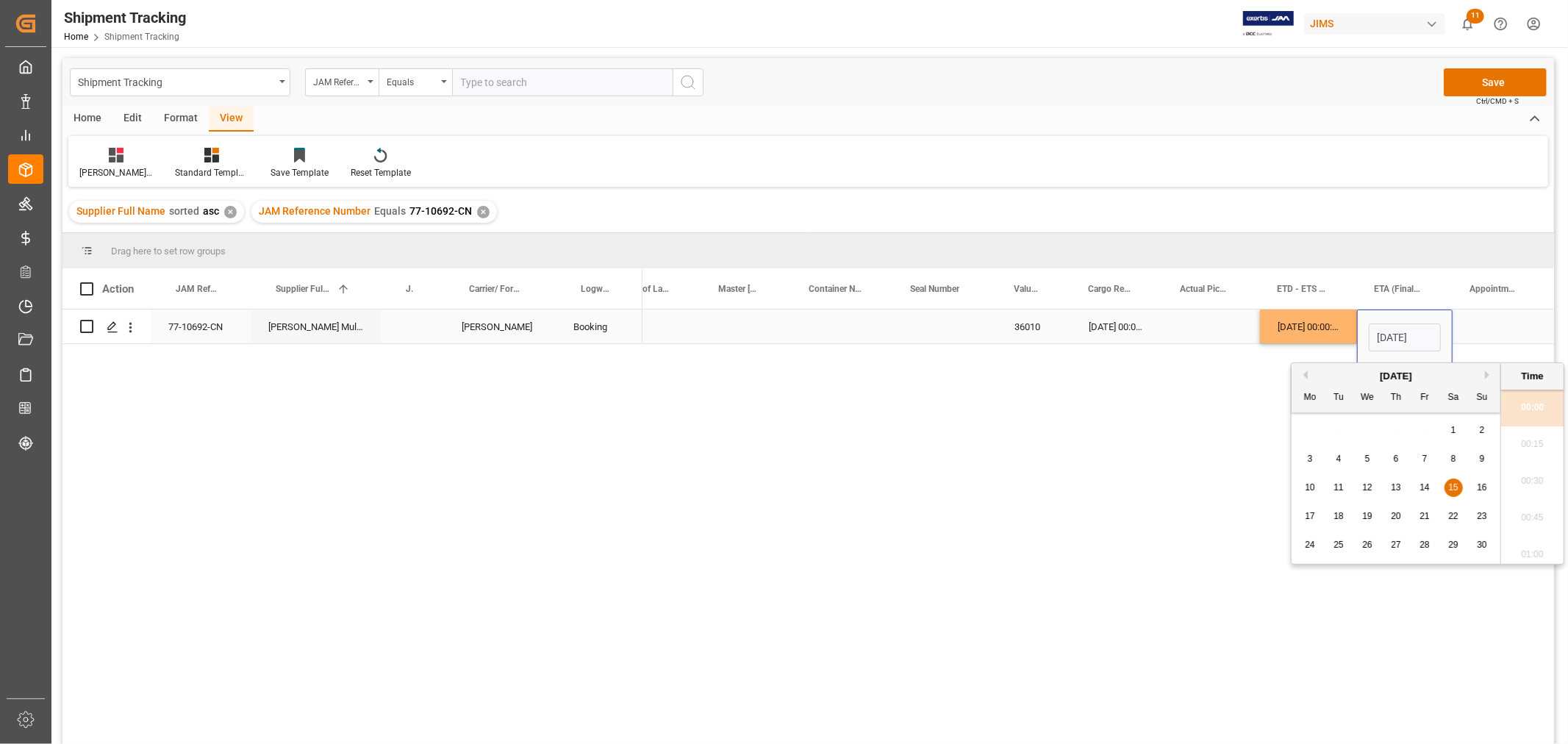
scroll to position [0, 48]
click at [1384, 329] on input "[DATE] 00:00" at bounding box center [1404, 337] width 72 height 28
type input "[DATE] 00:00"
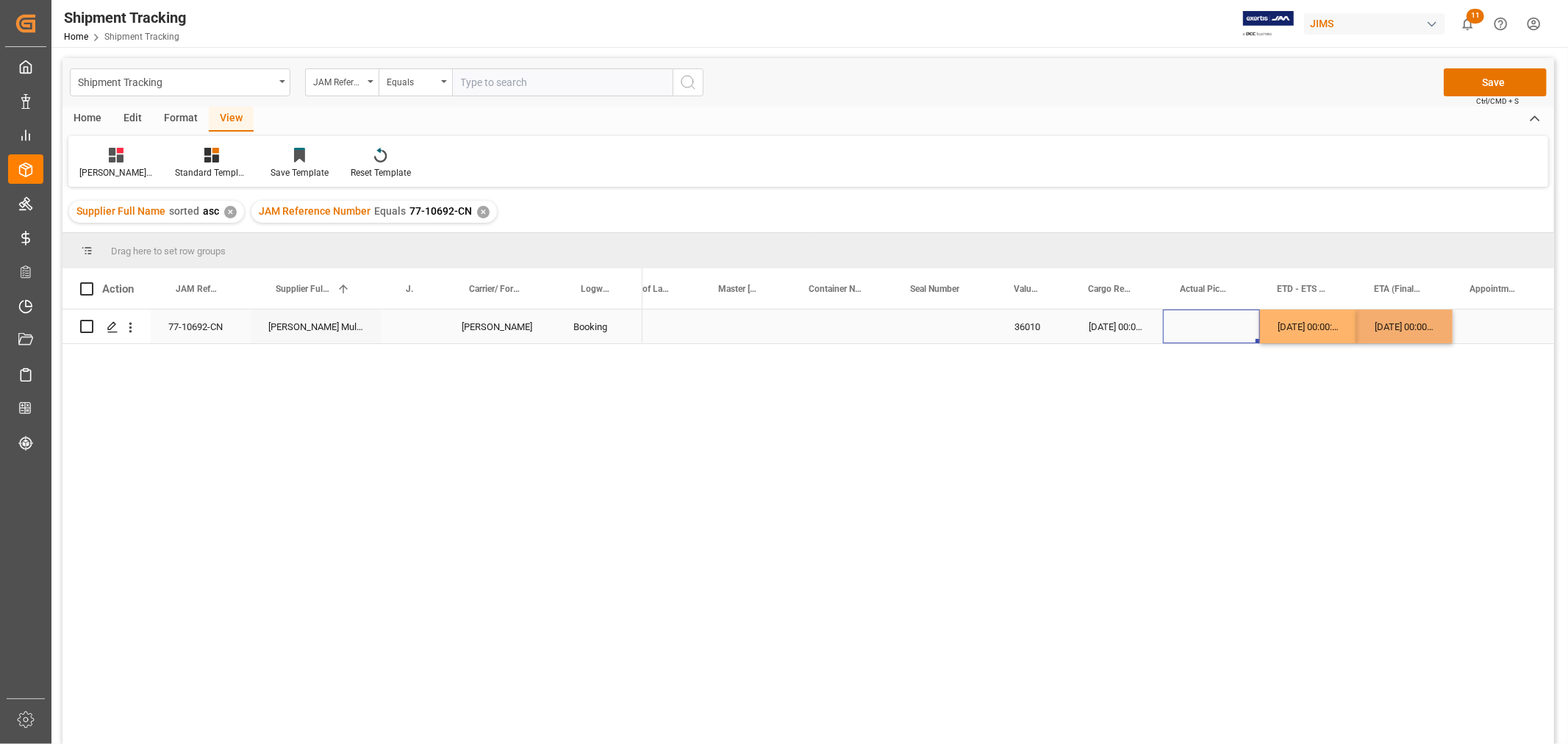
click at [1217, 327] on div "Press SPACE to select this row." at bounding box center [1211, 326] width 97 height 34
click at [1462, 86] on button "Save" at bounding box center [1495, 82] width 103 height 28
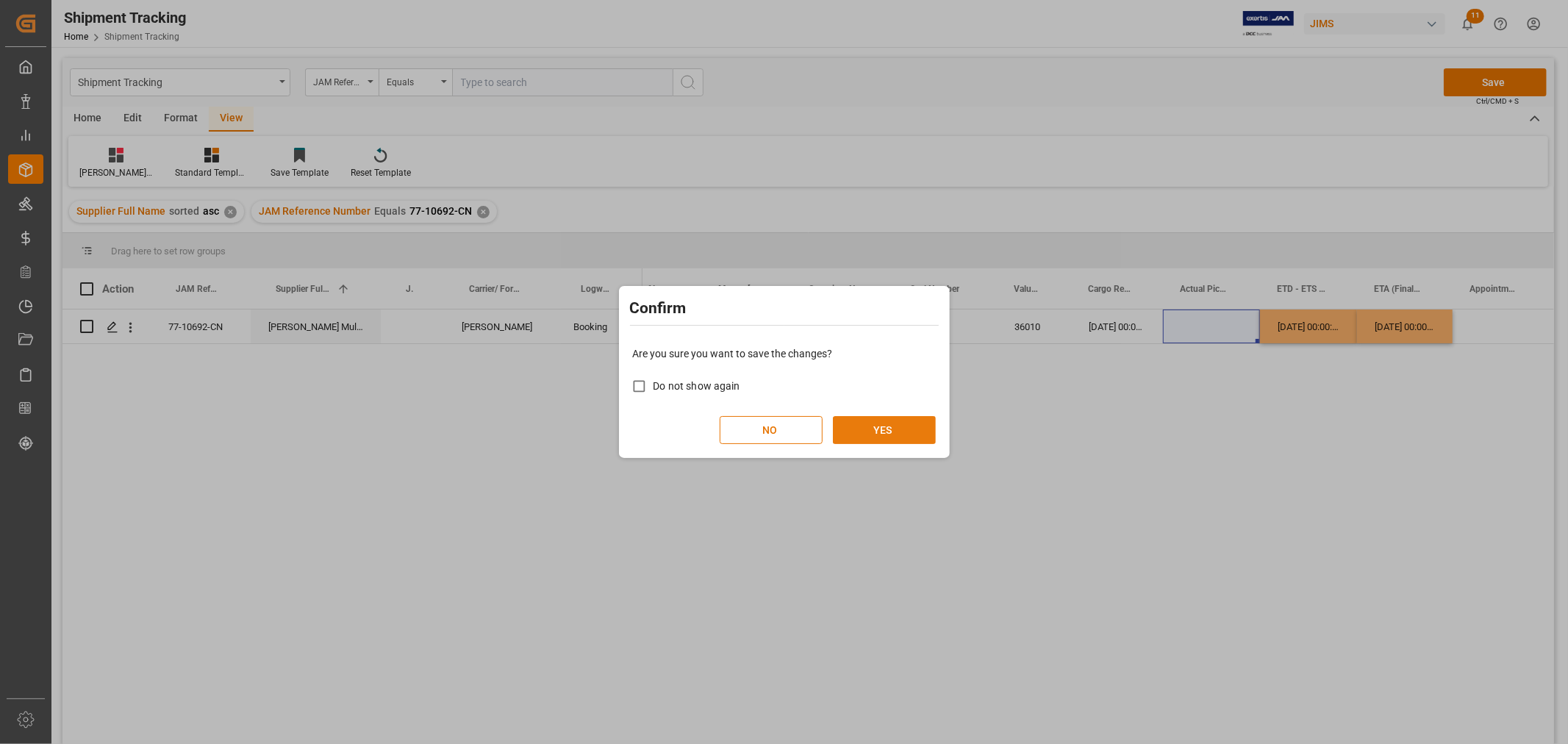
click at [873, 435] on button "YES" at bounding box center [885, 430] width 103 height 28
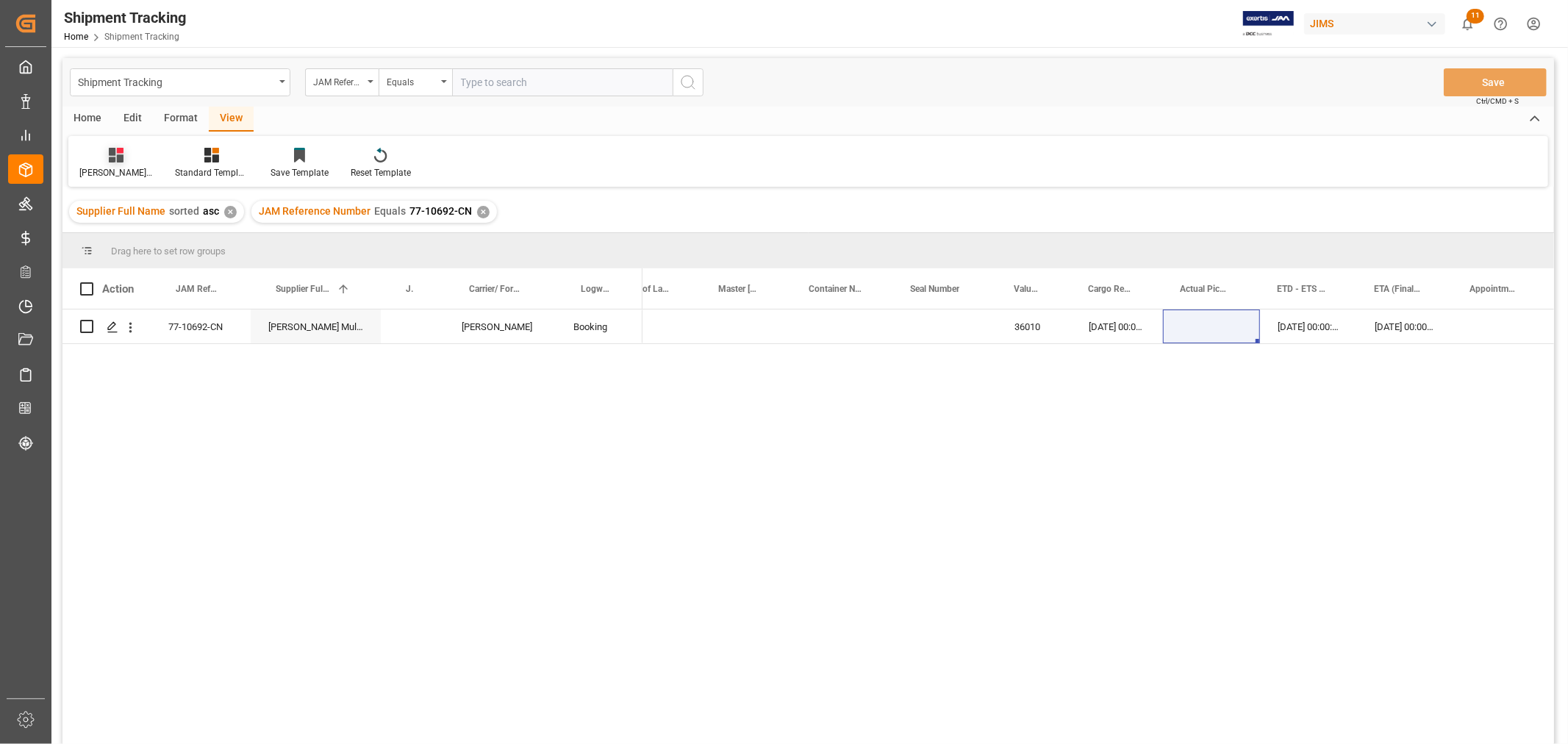
click at [106, 164] on div "[PERSON_NAME]'s tracking all # _5" at bounding box center [116, 163] width 96 height 32
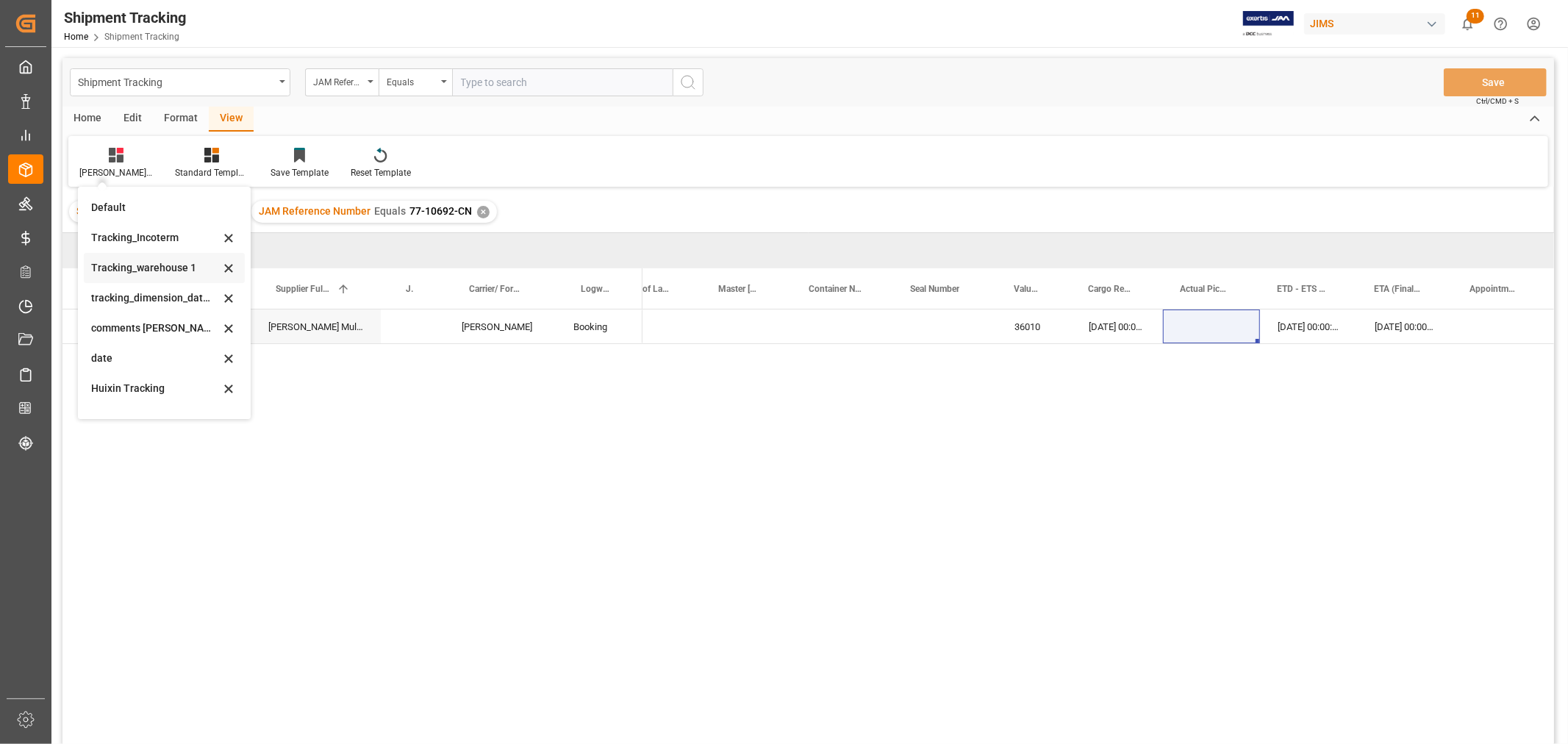
click at [138, 268] on div "Tracking_warehouse 1" at bounding box center [156, 268] width 129 height 15
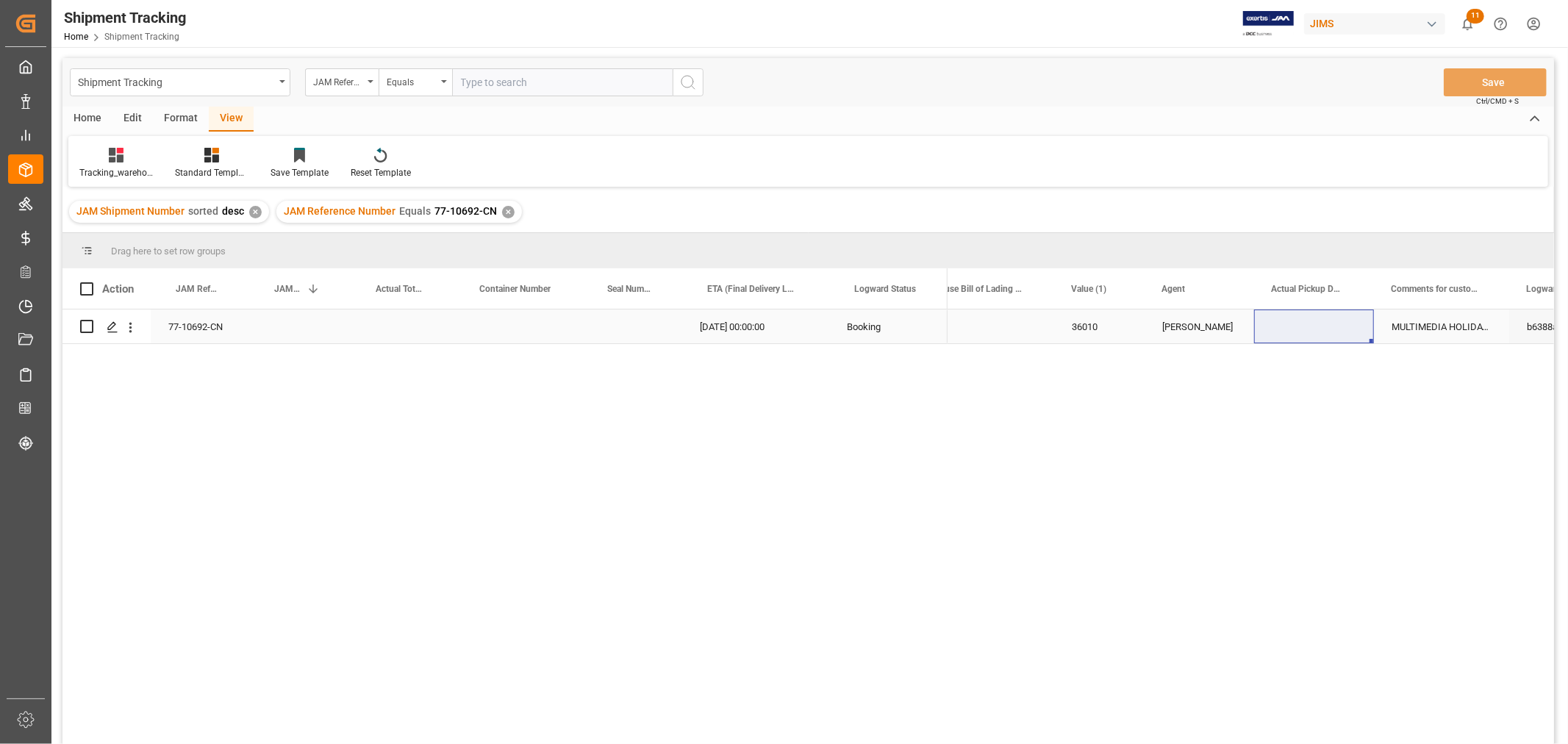
click at [410, 326] on div "Press SPACE to select this row." at bounding box center [402, 326] width 104 height 34
click at [412, 326] on div "Press SPACE to select this row." at bounding box center [402, 326] width 104 height 34
click at [412, 326] on input "Press SPACE to select this row." at bounding box center [402, 335] width 80 height 28
type input "67"
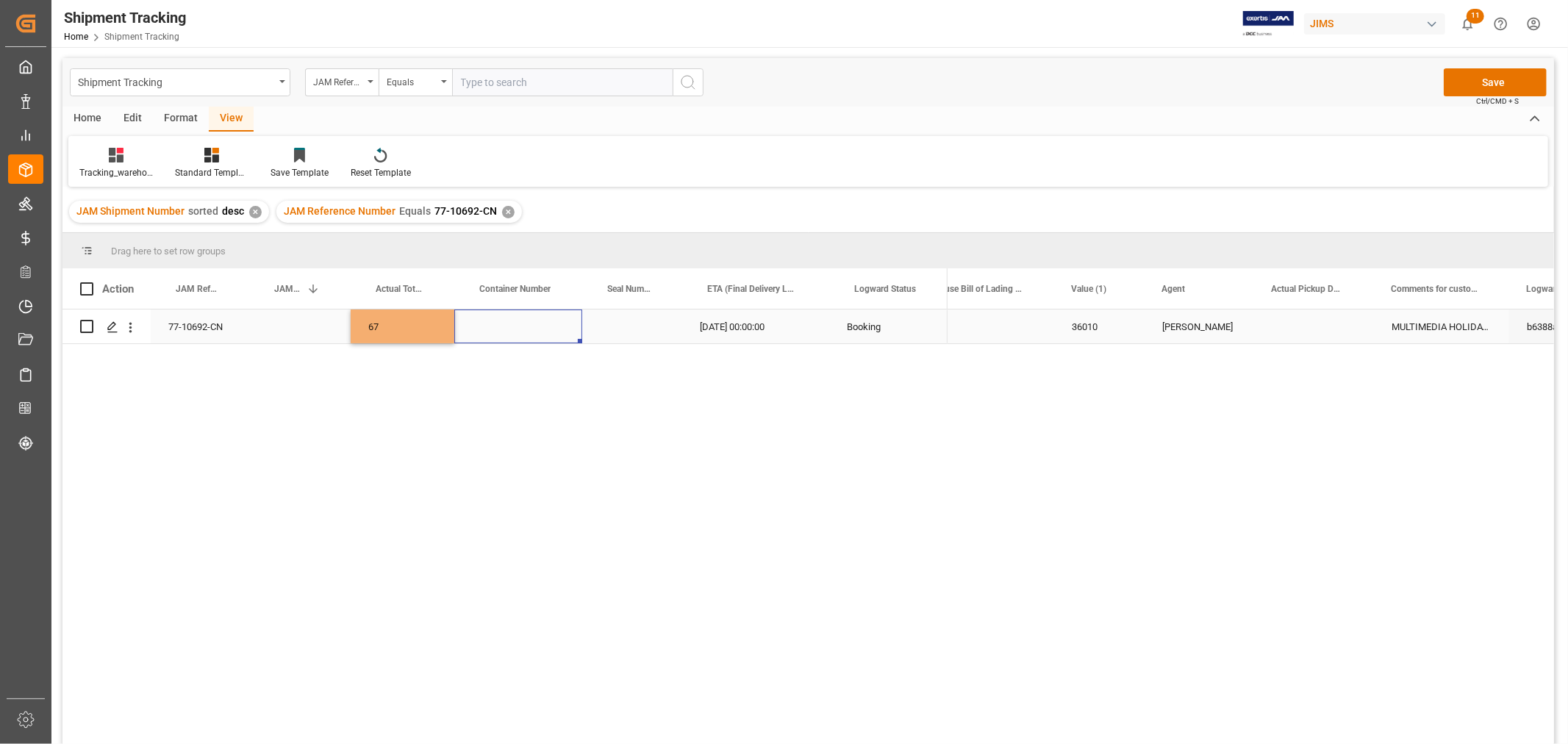
click at [557, 336] on div "Press SPACE to select this row." at bounding box center [518, 326] width 128 height 34
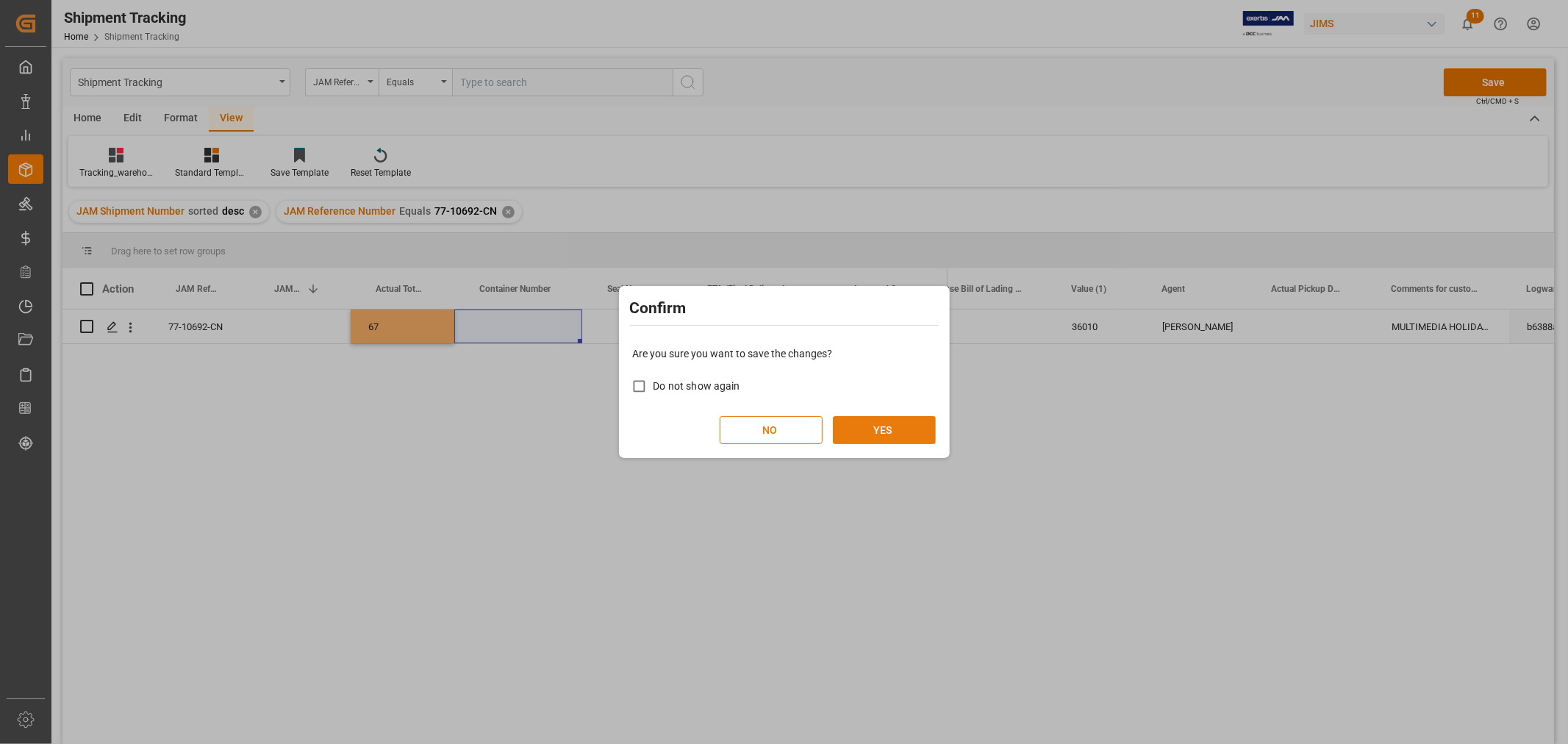
click at [865, 435] on button "YES" at bounding box center [885, 430] width 103 height 28
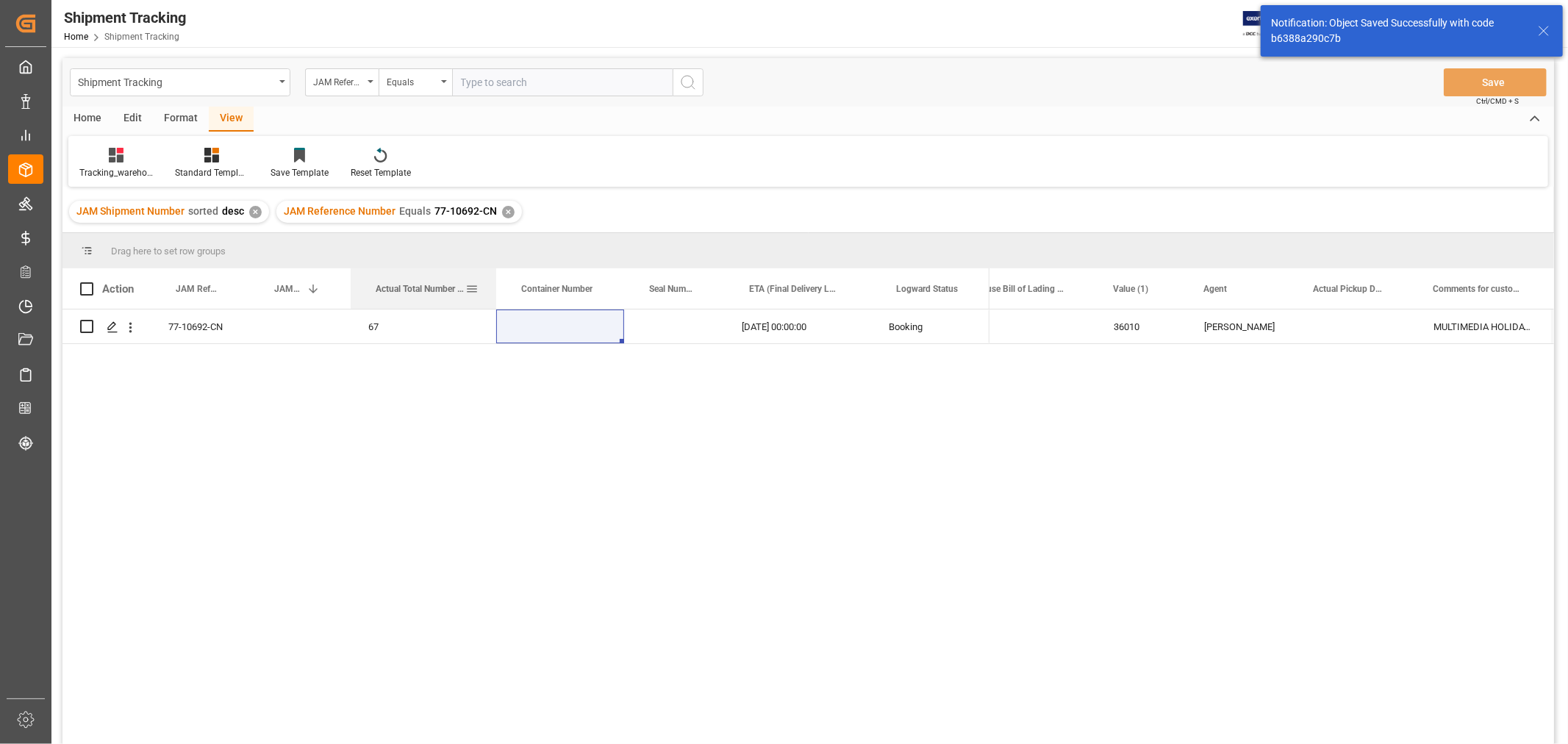
drag, startPoint x: 452, startPoint y: 276, endPoint x: 494, endPoint y: 275, distance: 42.0
click at [494, 275] on div at bounding box center [496, 289] width 6 height 40
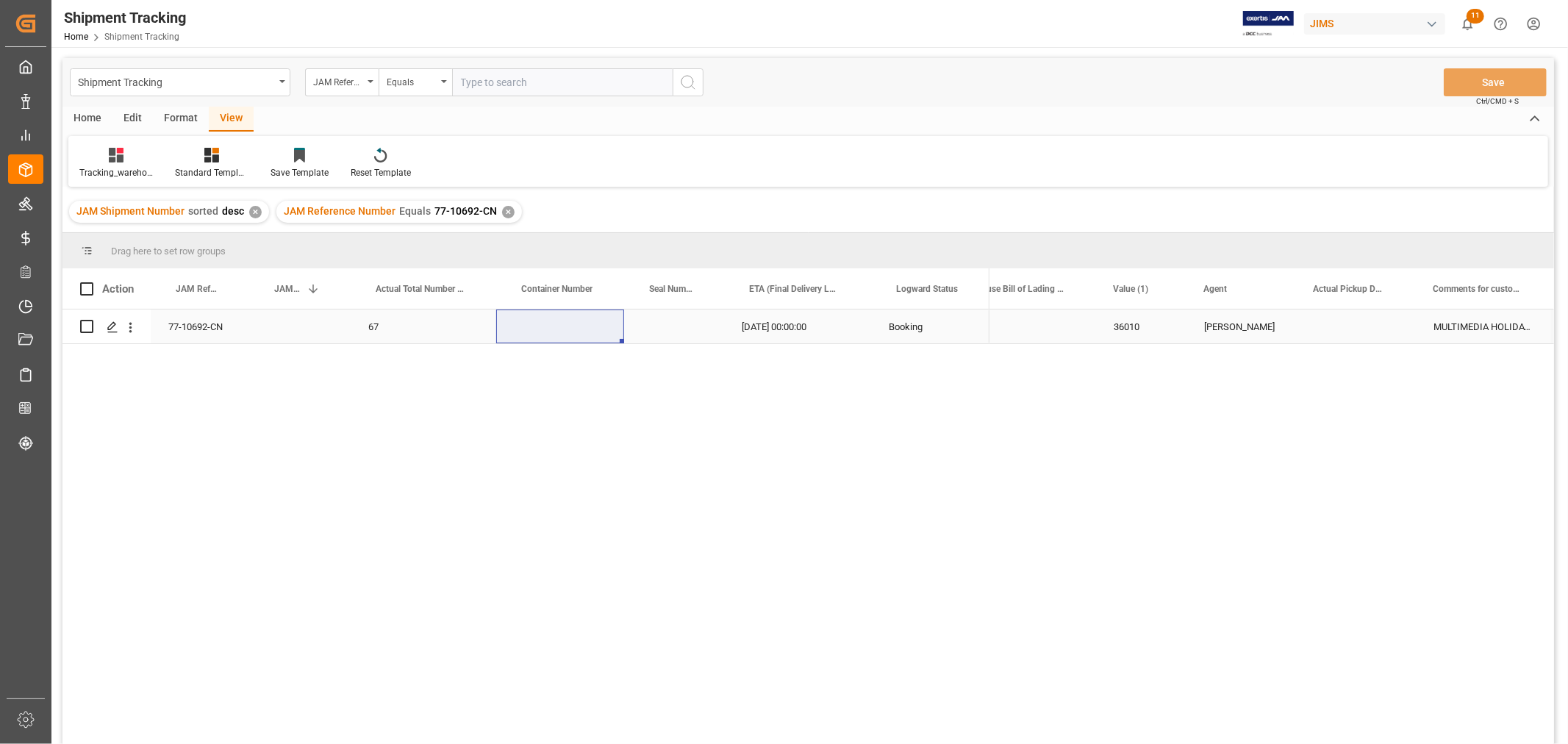
click at [1313, 339] on div "Press SPACE to select this row." at bounding box center [1355, 326] width 120 height 34
